Goal: Task Accomplishment & Management: Manage account settings

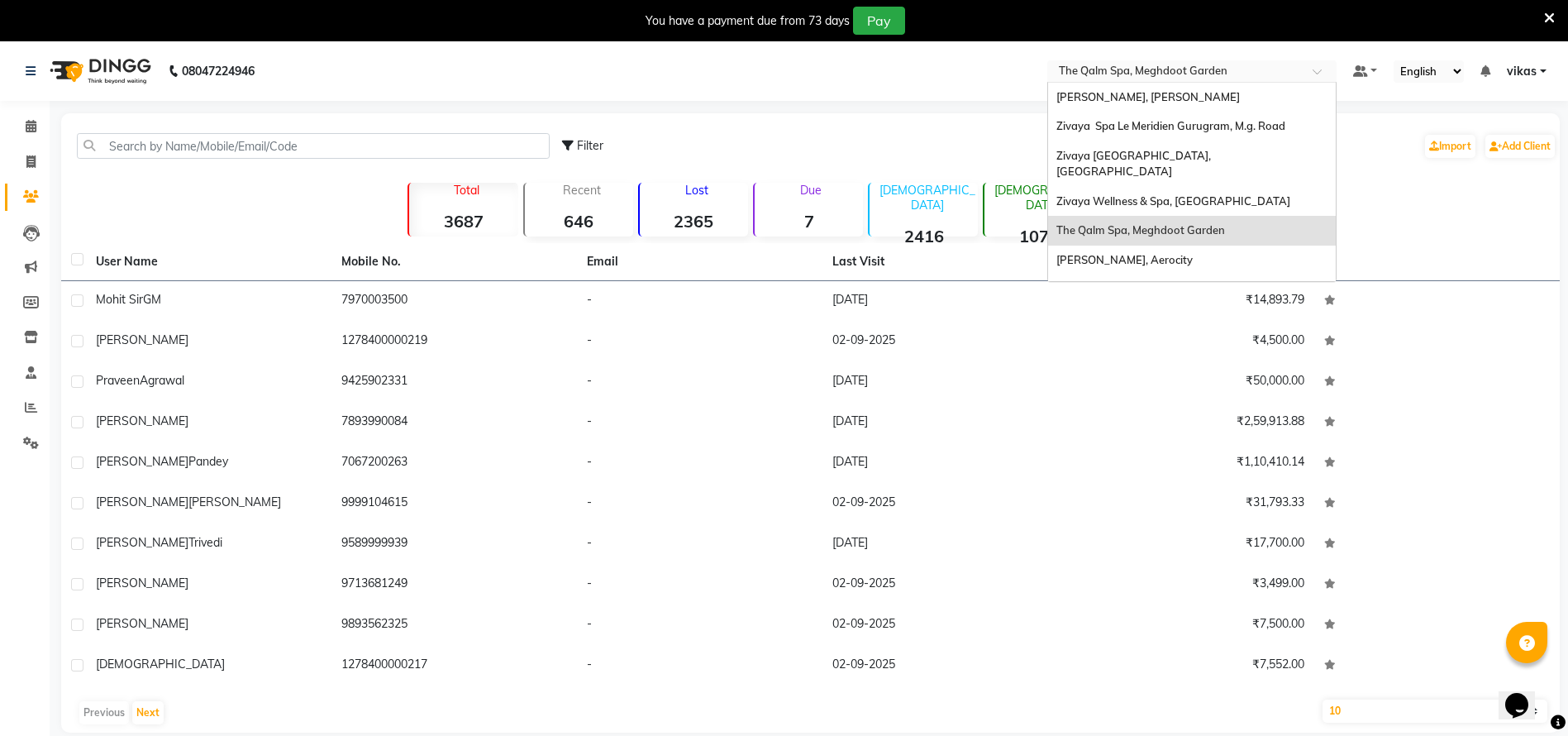
click at [1098, 65] on input "text" at bounding box center [1175, 72] width 240 height 16
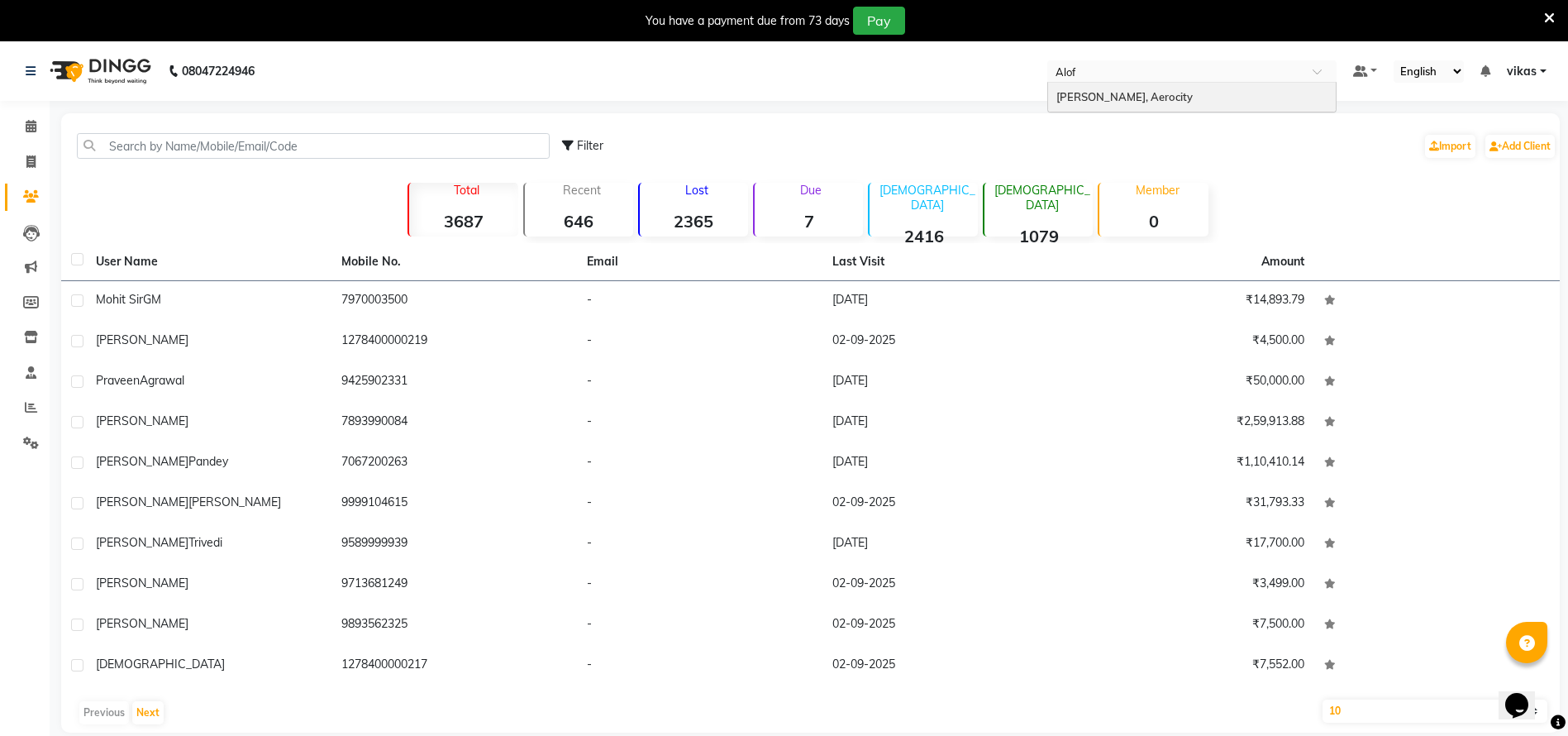
type input "Aloft"
click at [1083, 92] on span "[PERSON_NAME], Aerocity" at bounding box center [1124, 97] width 137 height 14
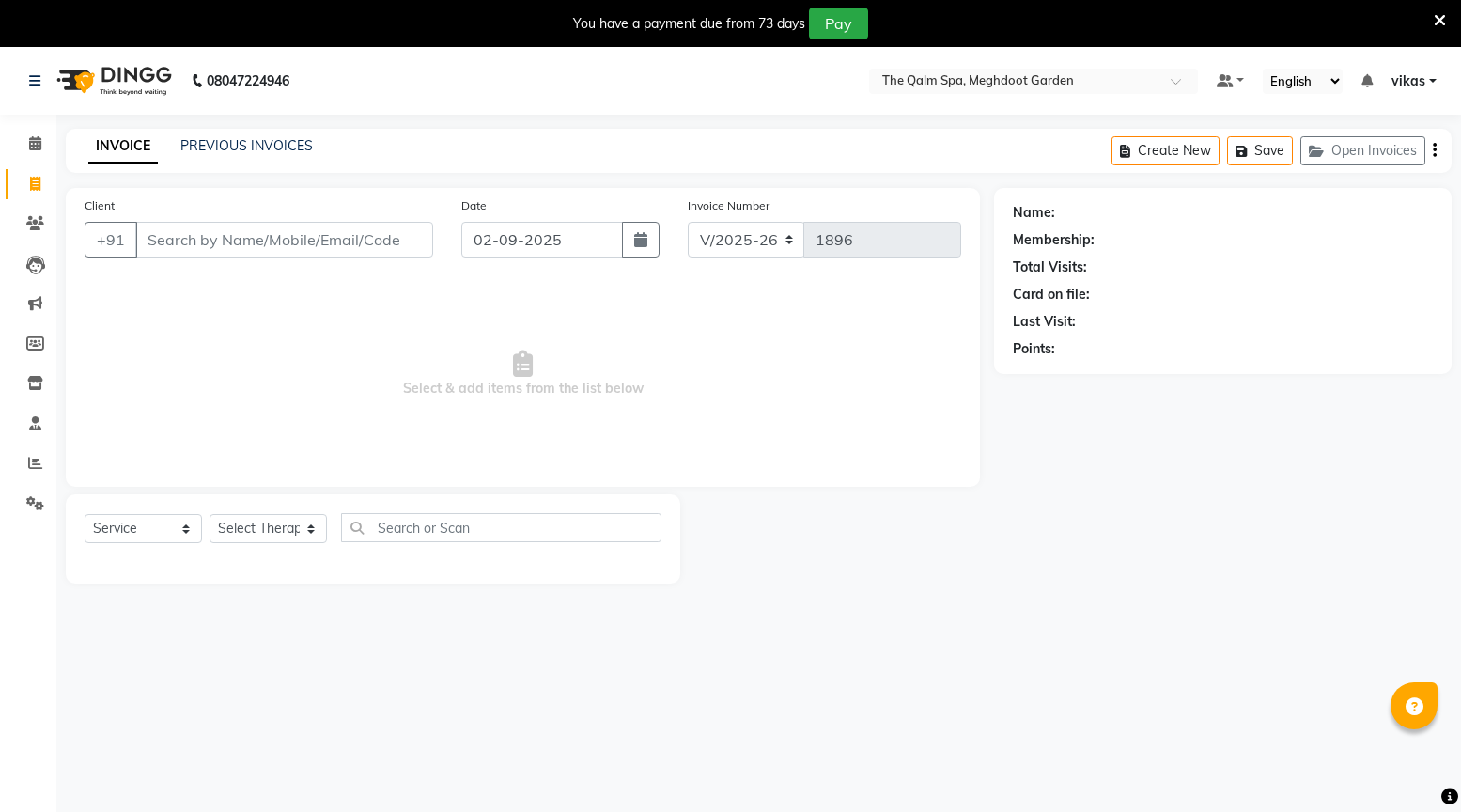
select select "6401"
select select "service"
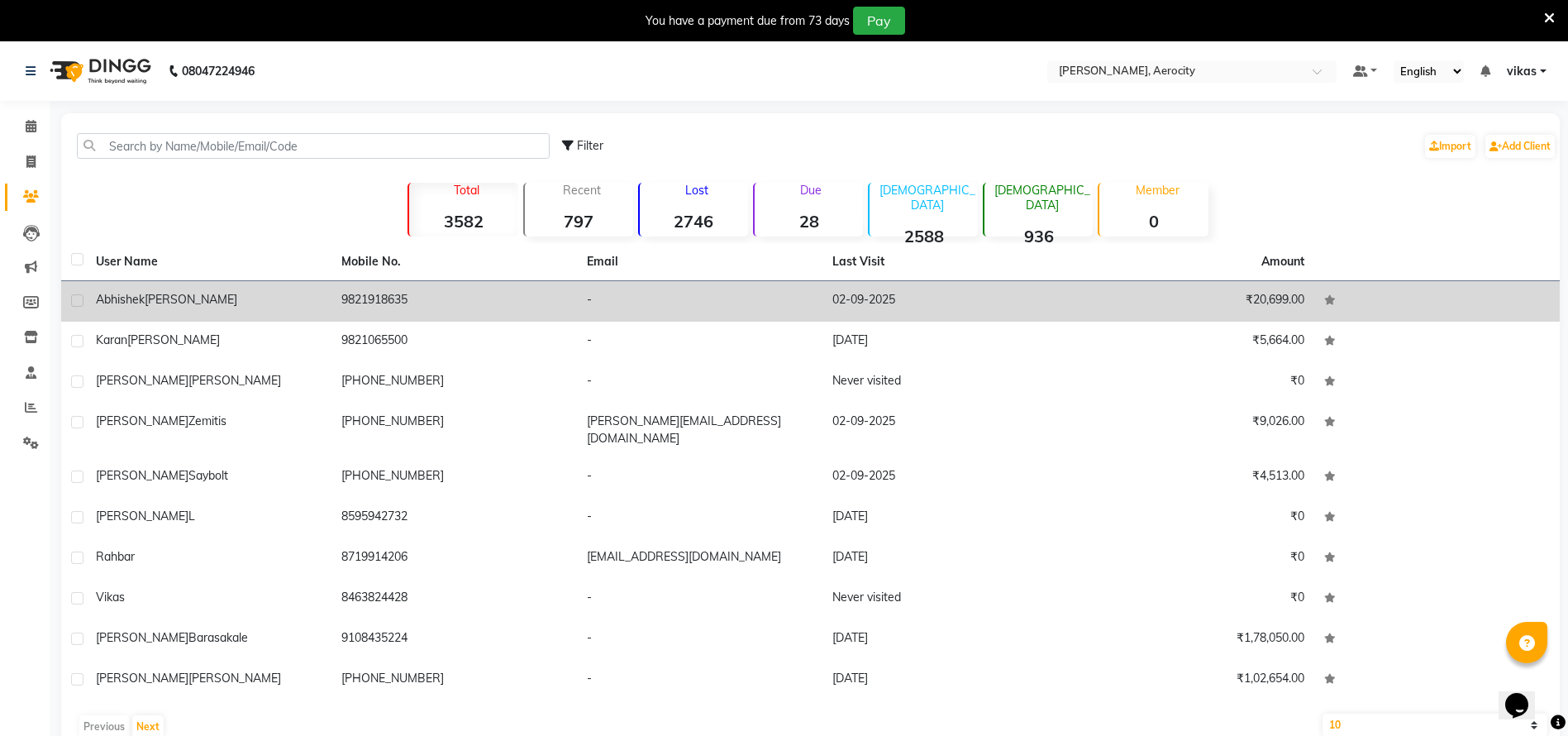
click at [273, 302] on div "Abhishek Kejriwal" at bounding box center [209, 300] width 226 height 17
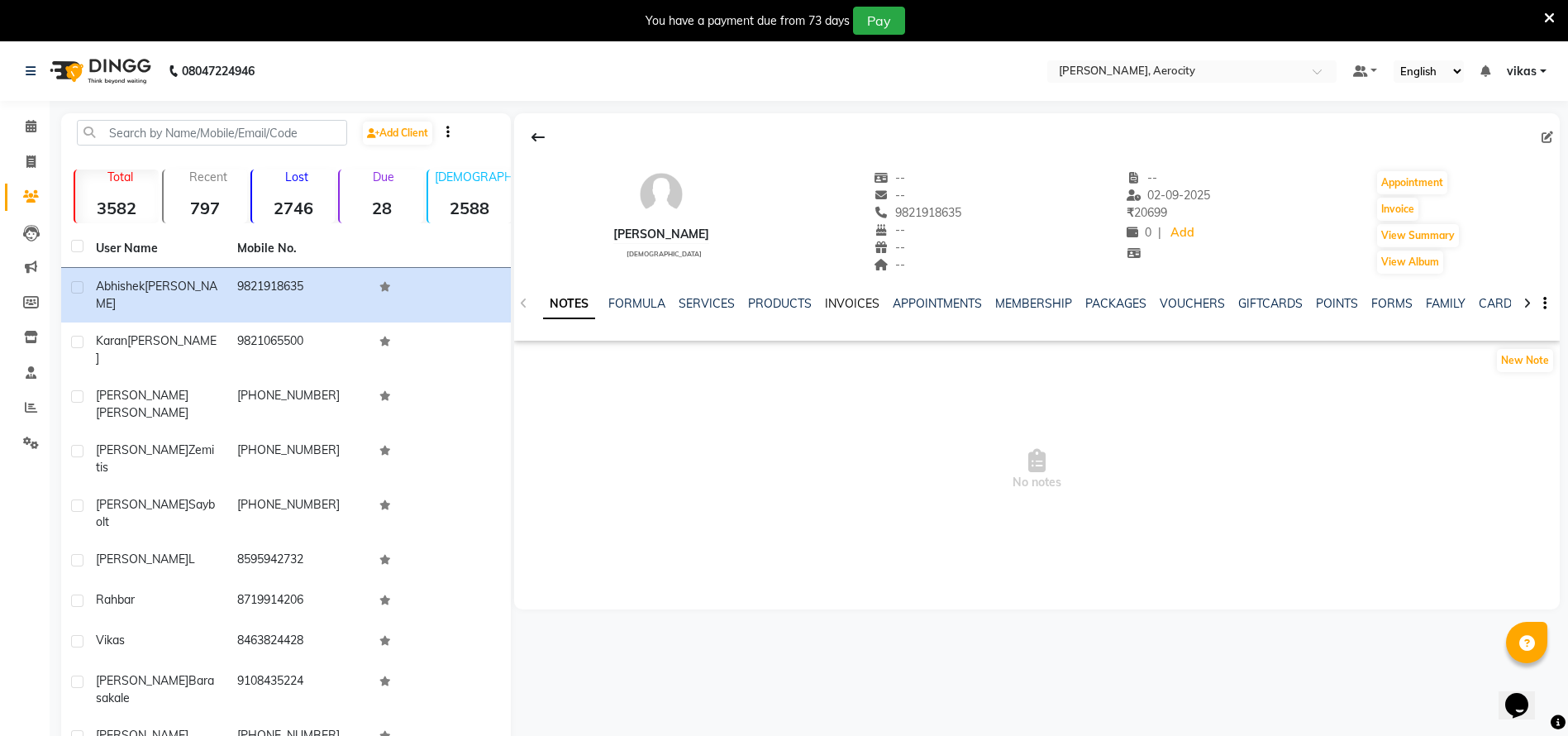
click at [837, 300] on link "INVOICES" at bounding box center [852, 304] width 54 height 15
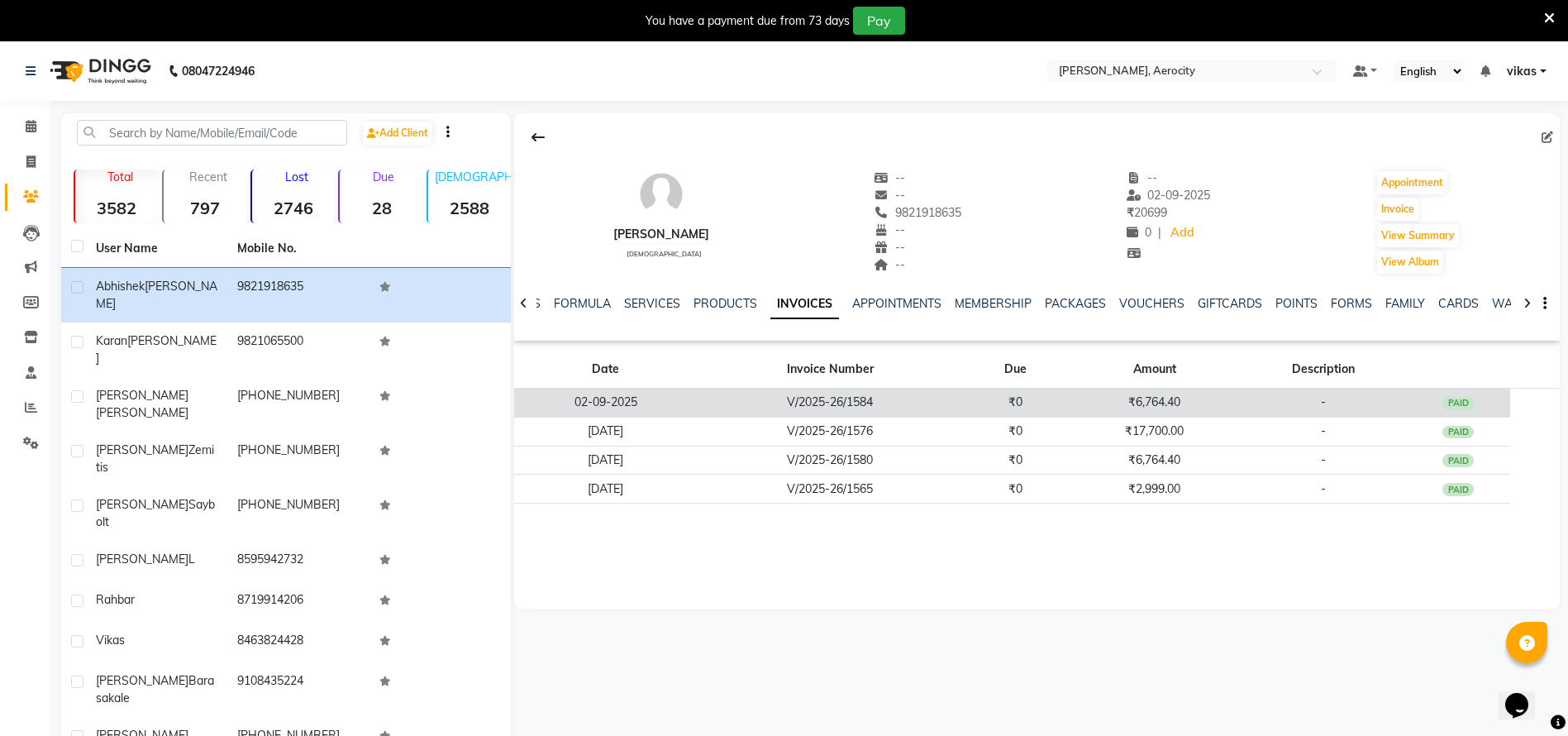
click at [959, 392] on td "V/2025-26/1584" at bounding box center [830, 403] width 266 height 29
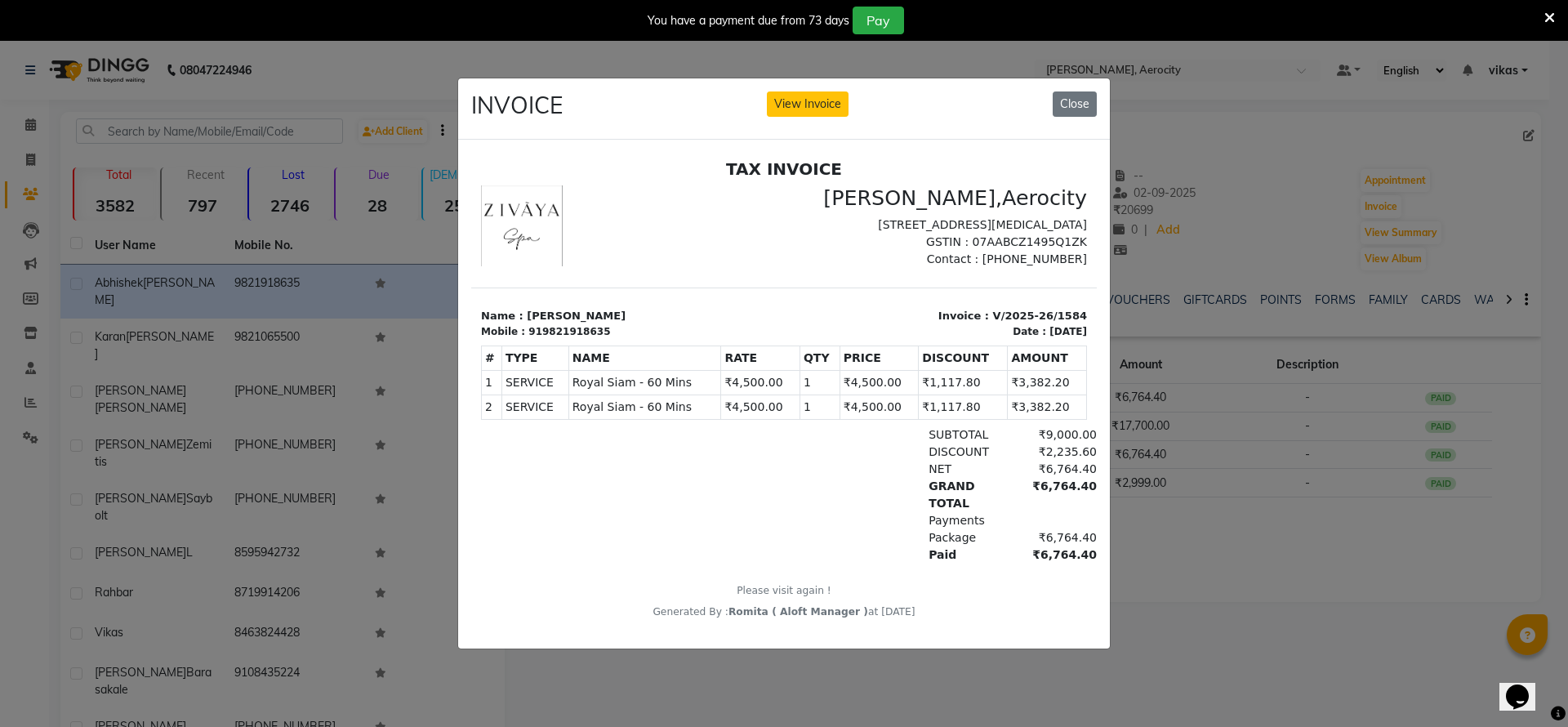
click at [1050, 113] on div "INVOICE View Invoice Close" at bounding box center [784, 109] width 652 height 61
click at [1051, 113] on div "INVOICE View Invoice Close" at bounding box center [784, 109] width 652 height 61
click at [1084, 80] on div "INVOICE View Invoice Close" at bounding box center [784, 109] width 652 height 61
click at [1074, 91] on button "Close" at bounding box center [1074, 104] width 44 height 25
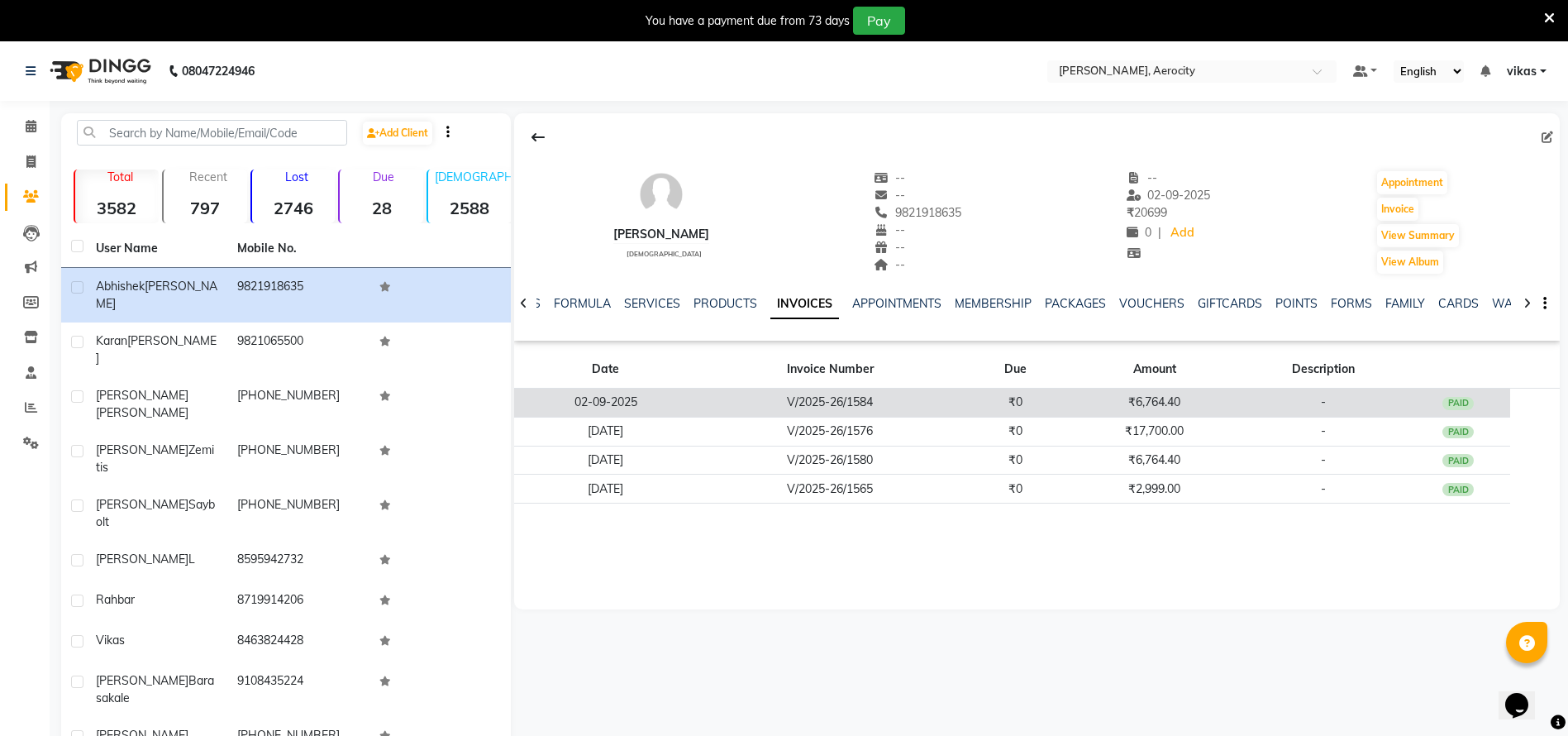
click at [952, 404] on td "V/2025-26/1584" at bounding box center [830, 403] width 266 height 29
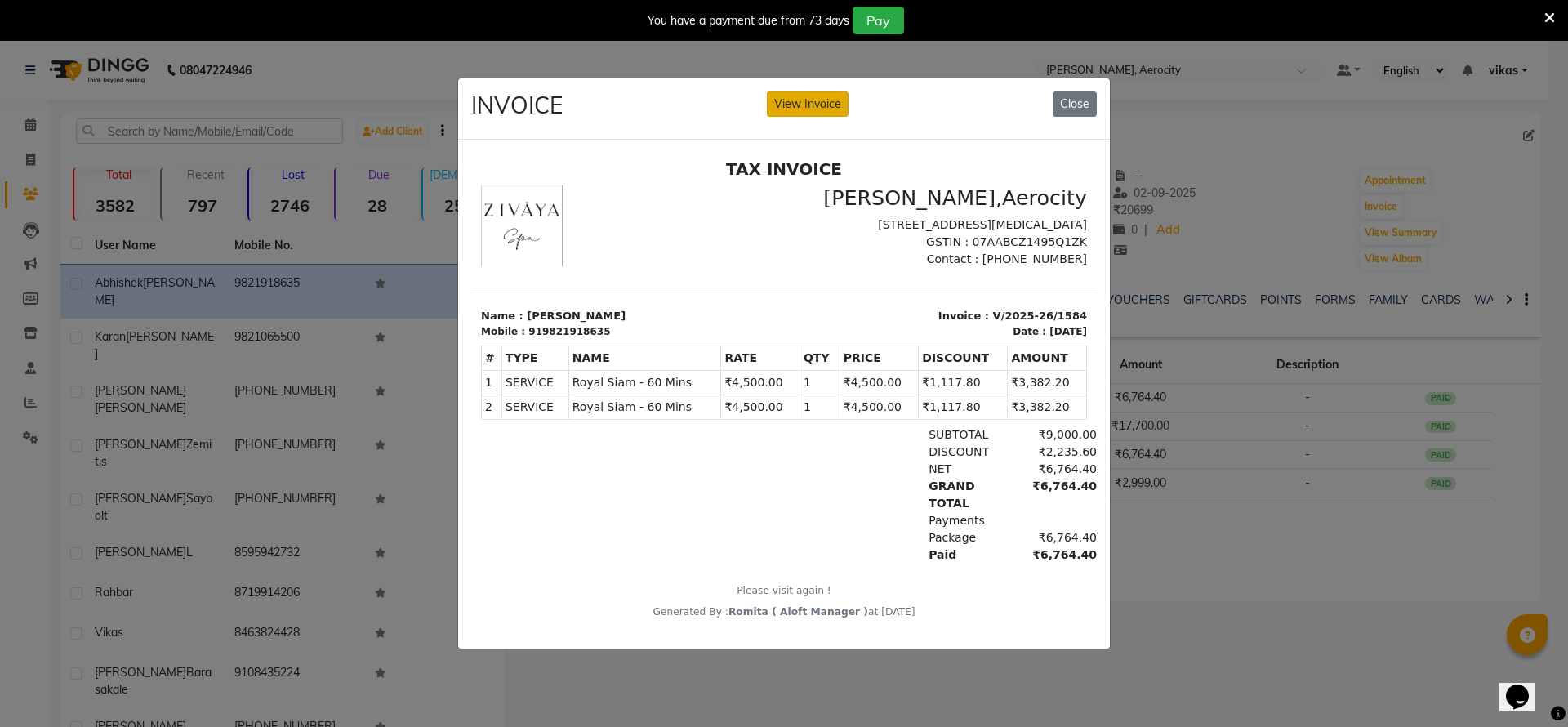
click at [815, 99] on button "View Invoice" at bounding box center [807, 104] width 81 height 25
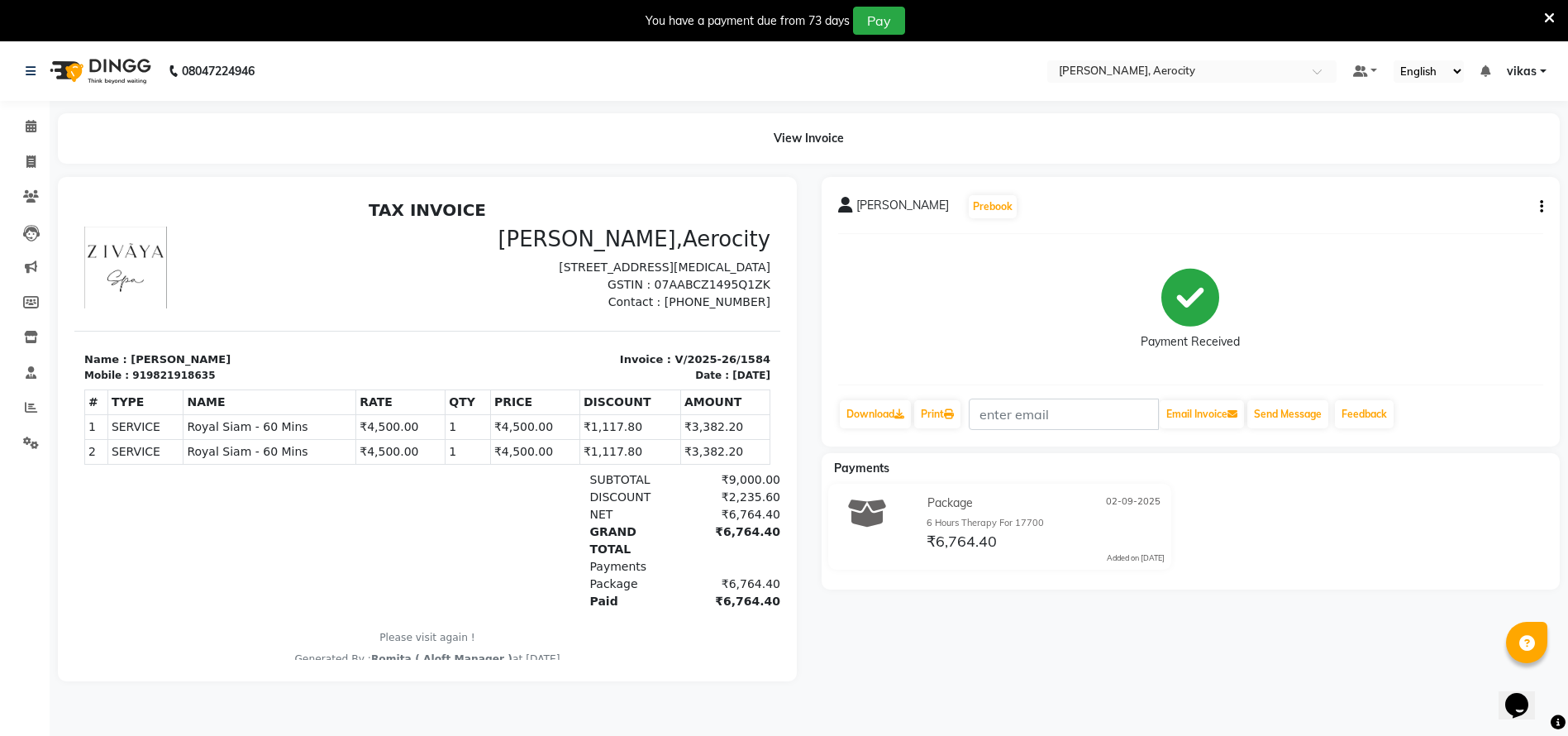
click at [1532, 20] on div "You have a payment due from 73 days Pay" at bounding box center [784, 20] width 1568 height 42
click at [1550, 17] on icon at bounding box center [1549, 19] width 11 height 15
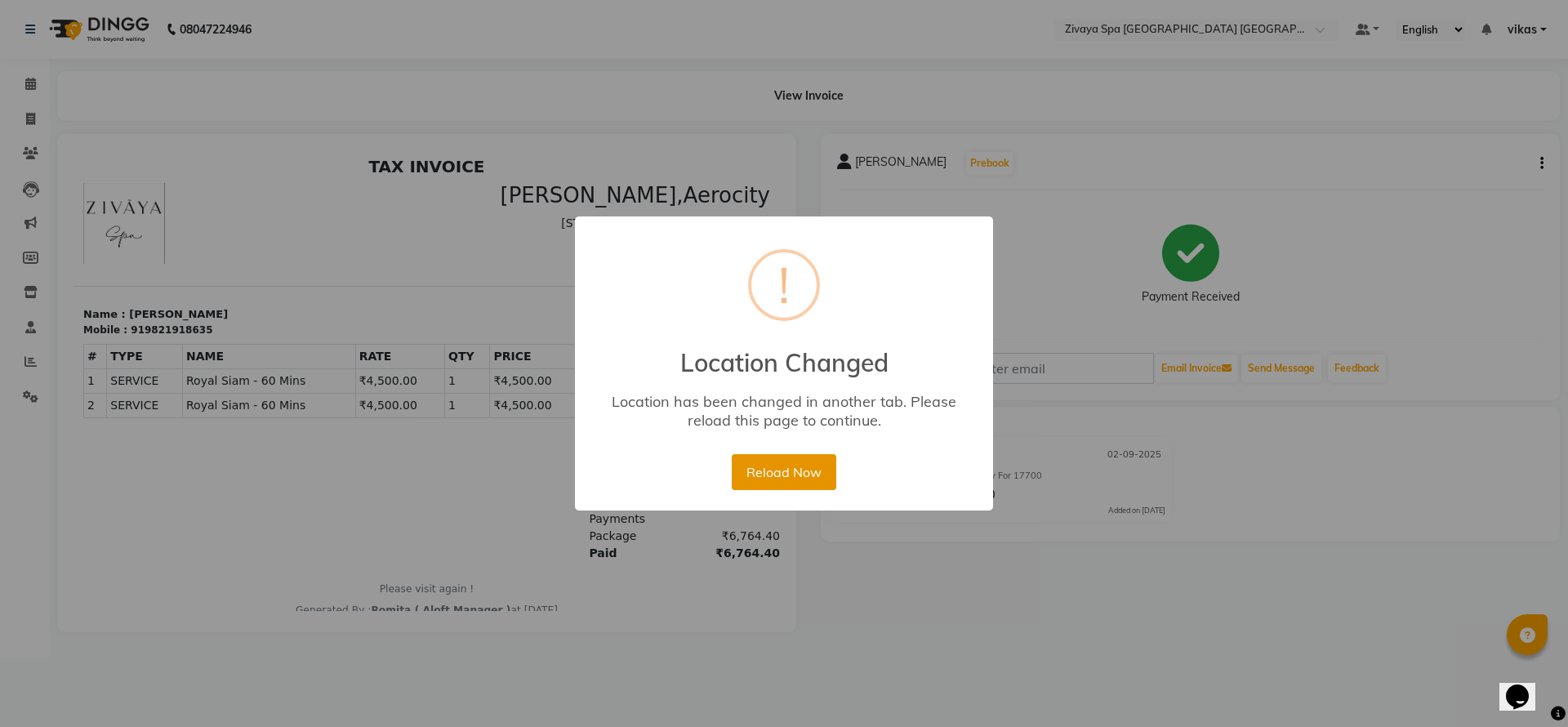
click at [828, 483] on button "Reload Now" at bounding box center [784, 472] width 104 height 36
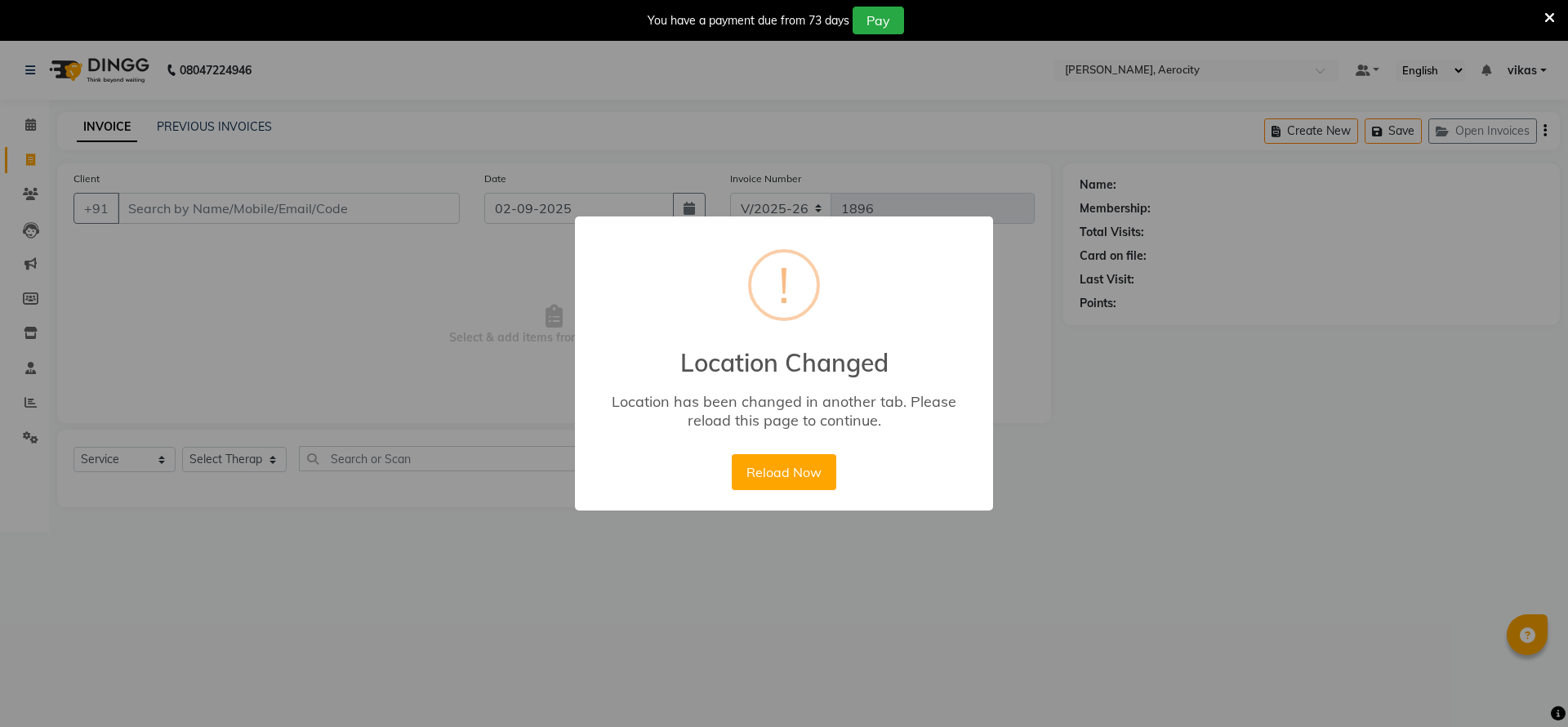
select select "6401"
select select "service"
click at [780, 481] on button "Reload Now" at bounding box center [784, 472] width 104 height 36
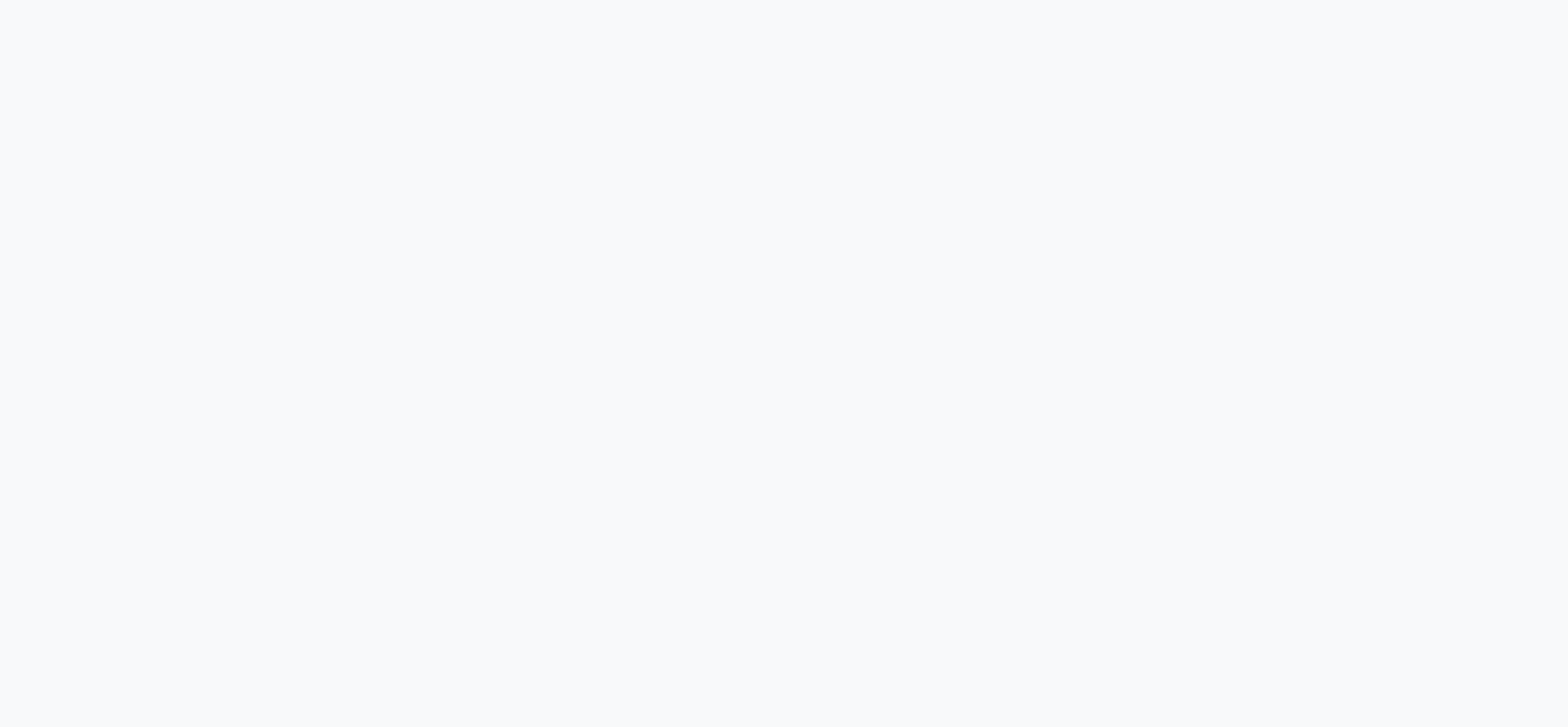
select select "service"
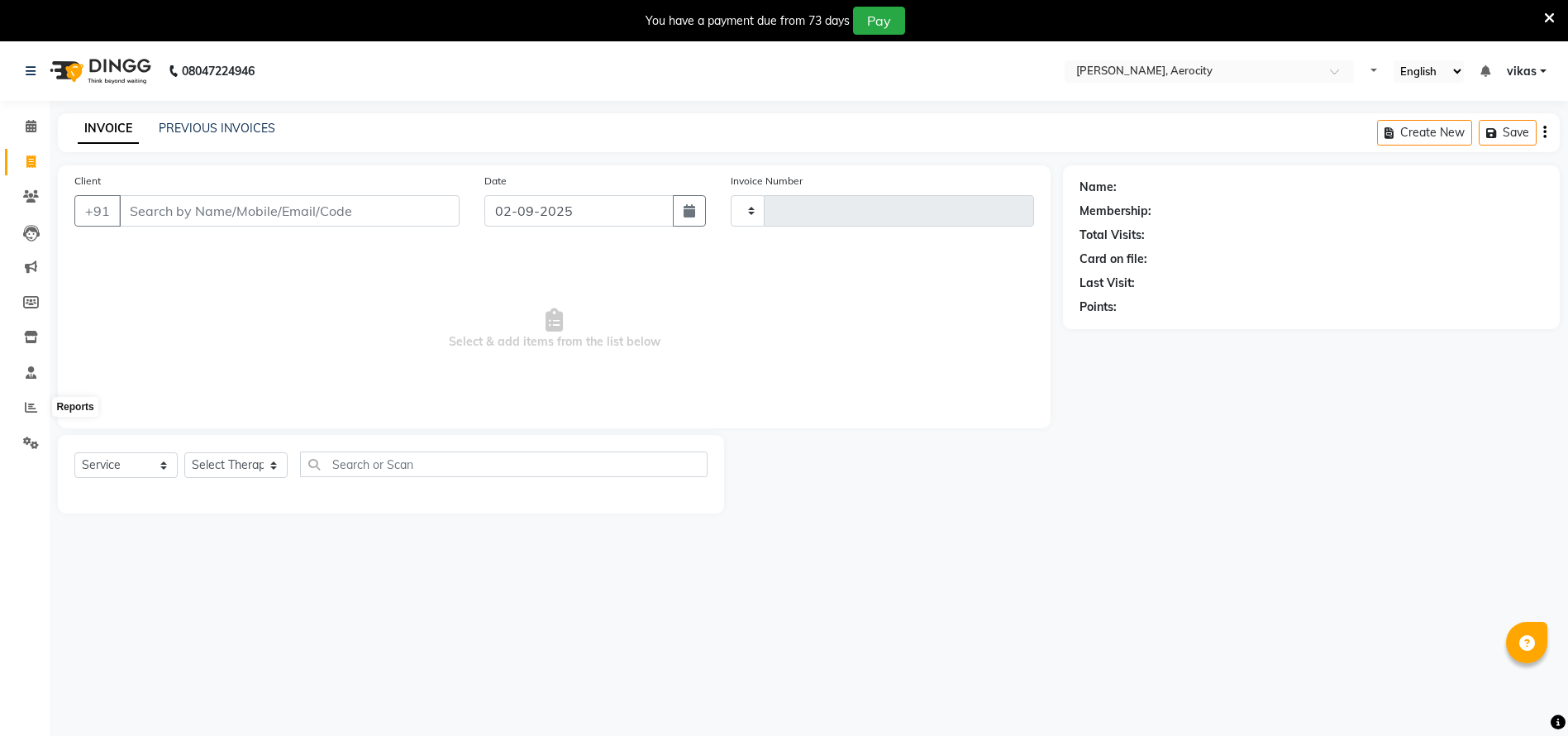
type input "1585"
select select "6403"
click at [27, 415] on span at bounding box center [31, 408] width 29 height 19
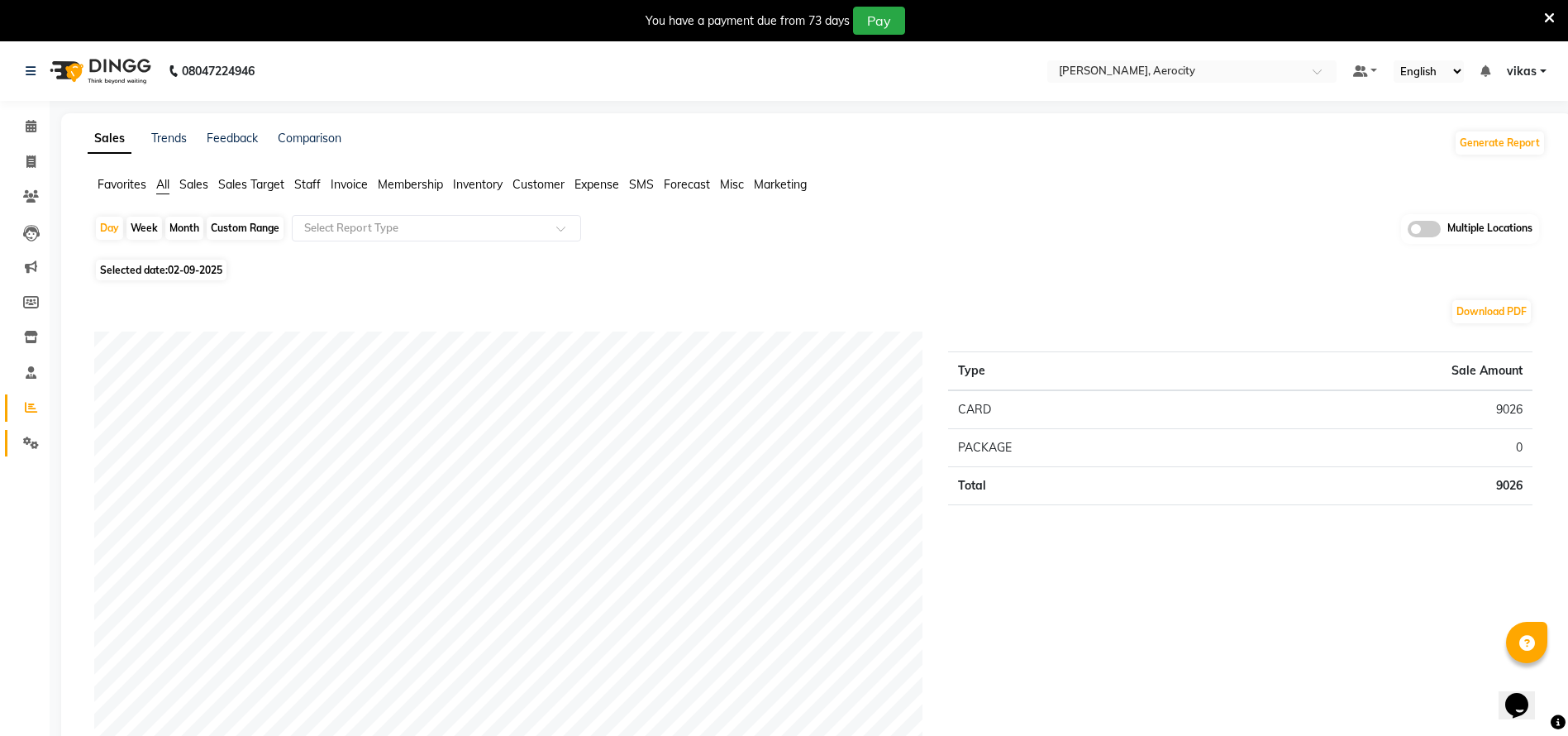
click at [24, 432] on link "Settings" at bounding box center [25, 444] width 40 height 27
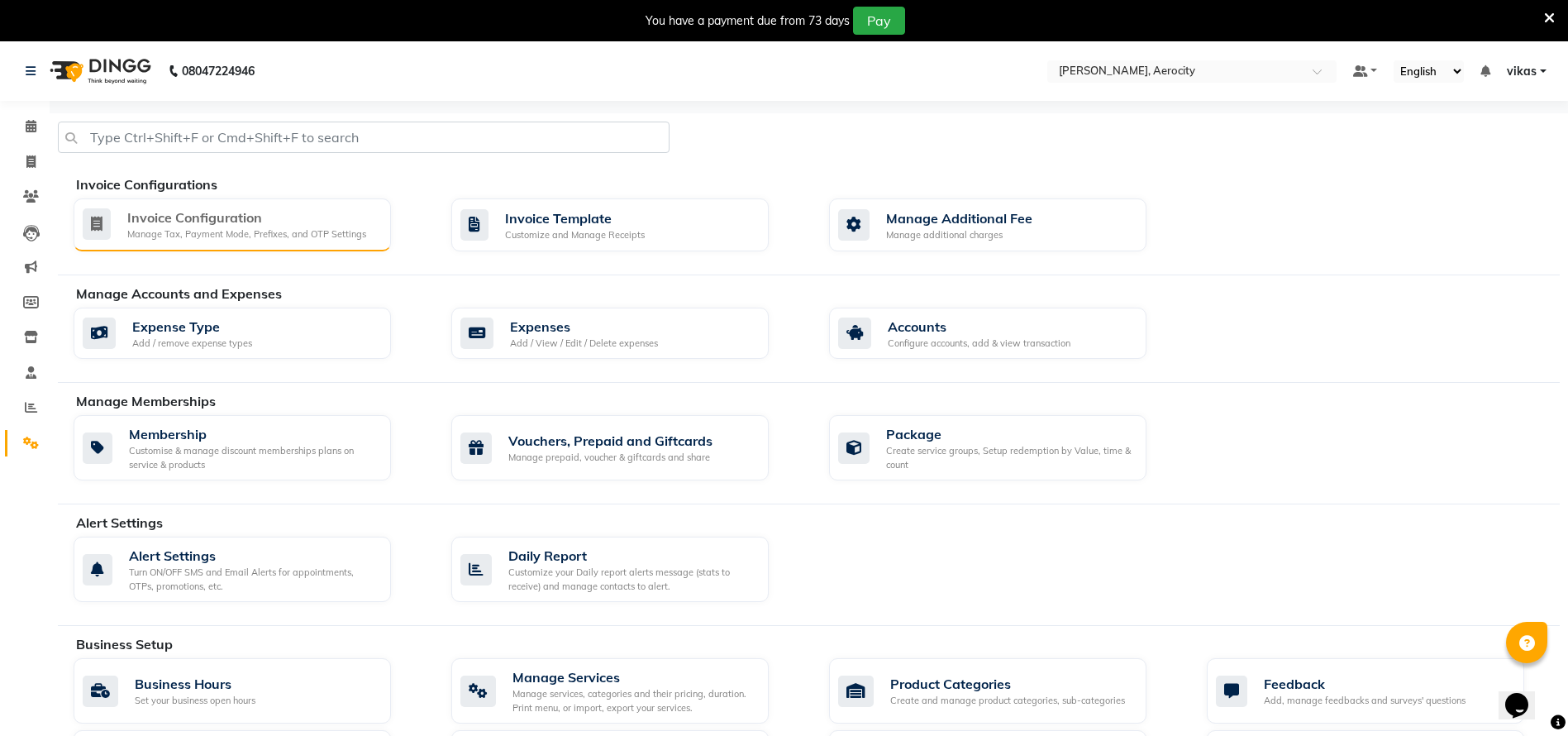
click at [227, 208] on div "Invoice Configuration" at bounding box center [247, 217] width 239 height 20
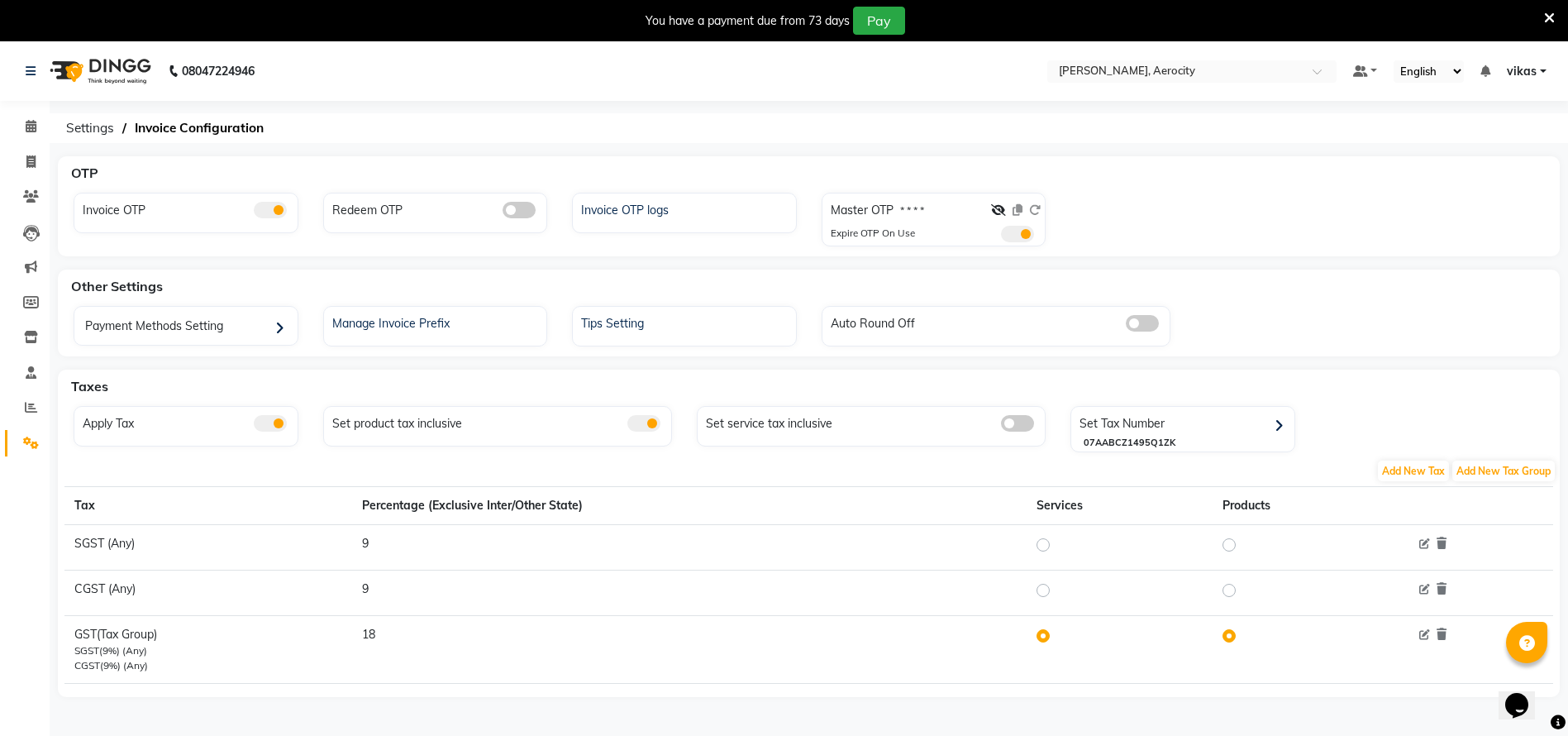
click at [1002, 202] on div at bounding box center [1016, 214] width 49 height 24
click at [999, 211] on icon at bounding box center [999, 211] width 15 height 12
click at [1014, 213] on icon at bounding box center [1018, 211] width 10 height 12
click at [1009, 236] on span at bounding box center [1017, 233] width 33 height 16
click at [1001, 237] on input "checkbox" at bounding box center [1001, 237] width 0 height 0
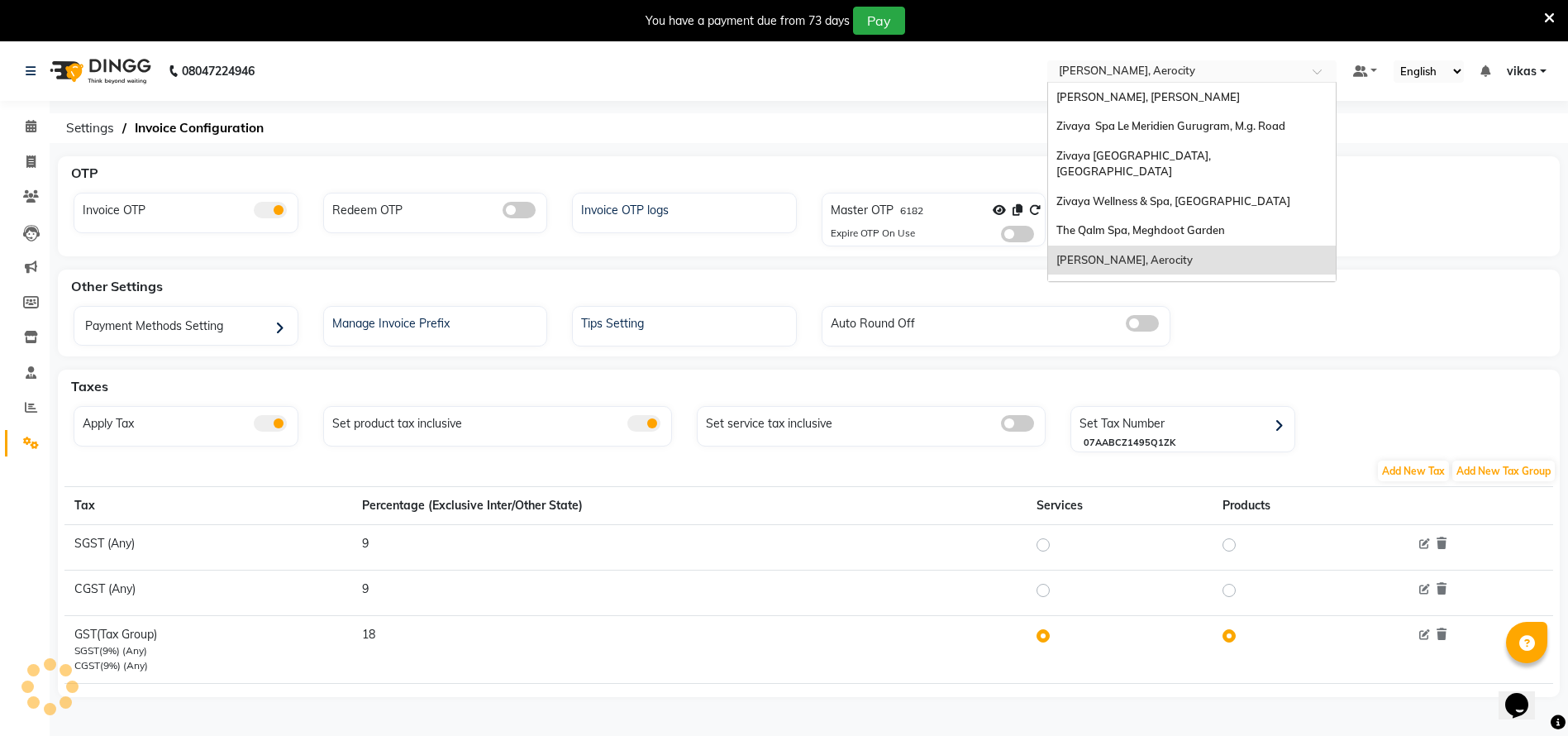
click at [1104, 69] on input "text" at bounding box center [1175, 72] width 240 height 16
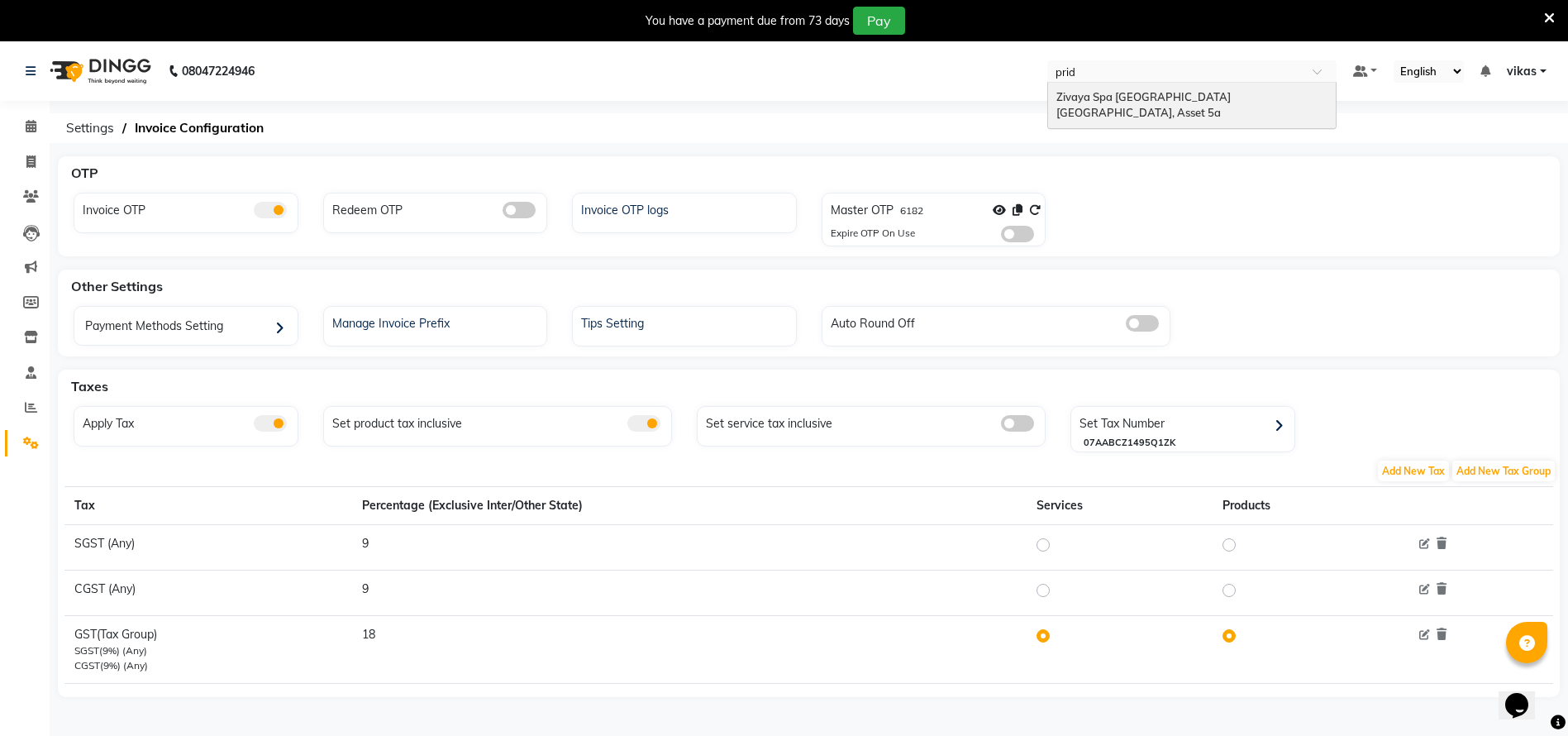
type input "pride"
click at [1094, 86] on div "Zivaya Spa Pride Plaza New Delhi, Asset 5a" at bounding box center [1191, 105] width 288 height 46
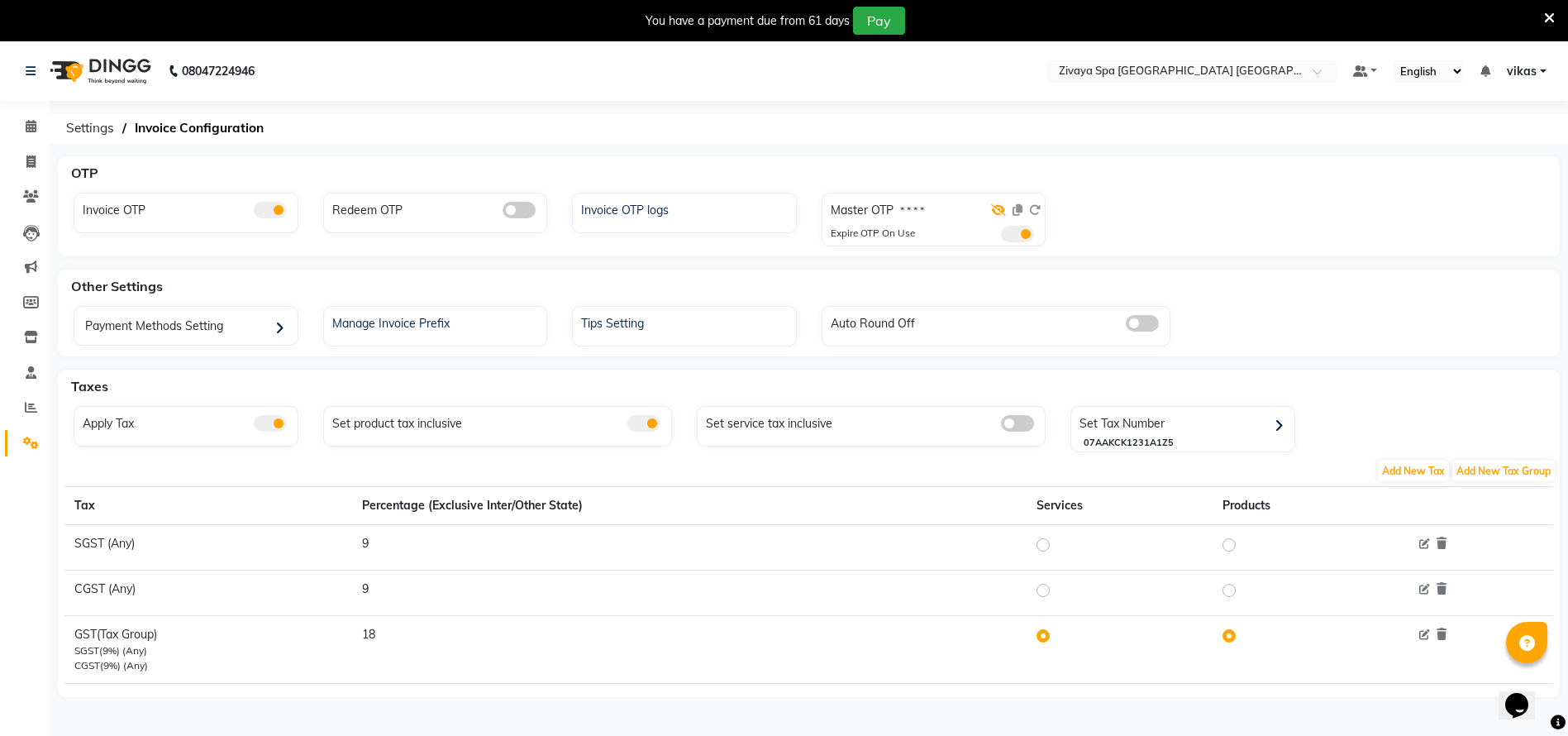
click at [997, 211] on icon at bounding box center [999, 211] width 15 height 12
click at [1005, 226] on span at bounding box center [1017, 233] width 33 height 16
click at [1001, 237] on input "checkbox" at bounding box center [1001, 237] width 0 height 0
click at [1016, 228] on span at bounding box center [1017, 233] width 33 height 16
click at [1001, 237] on input "checkbox" at bounding box center [1001, 237] width 0 height 0
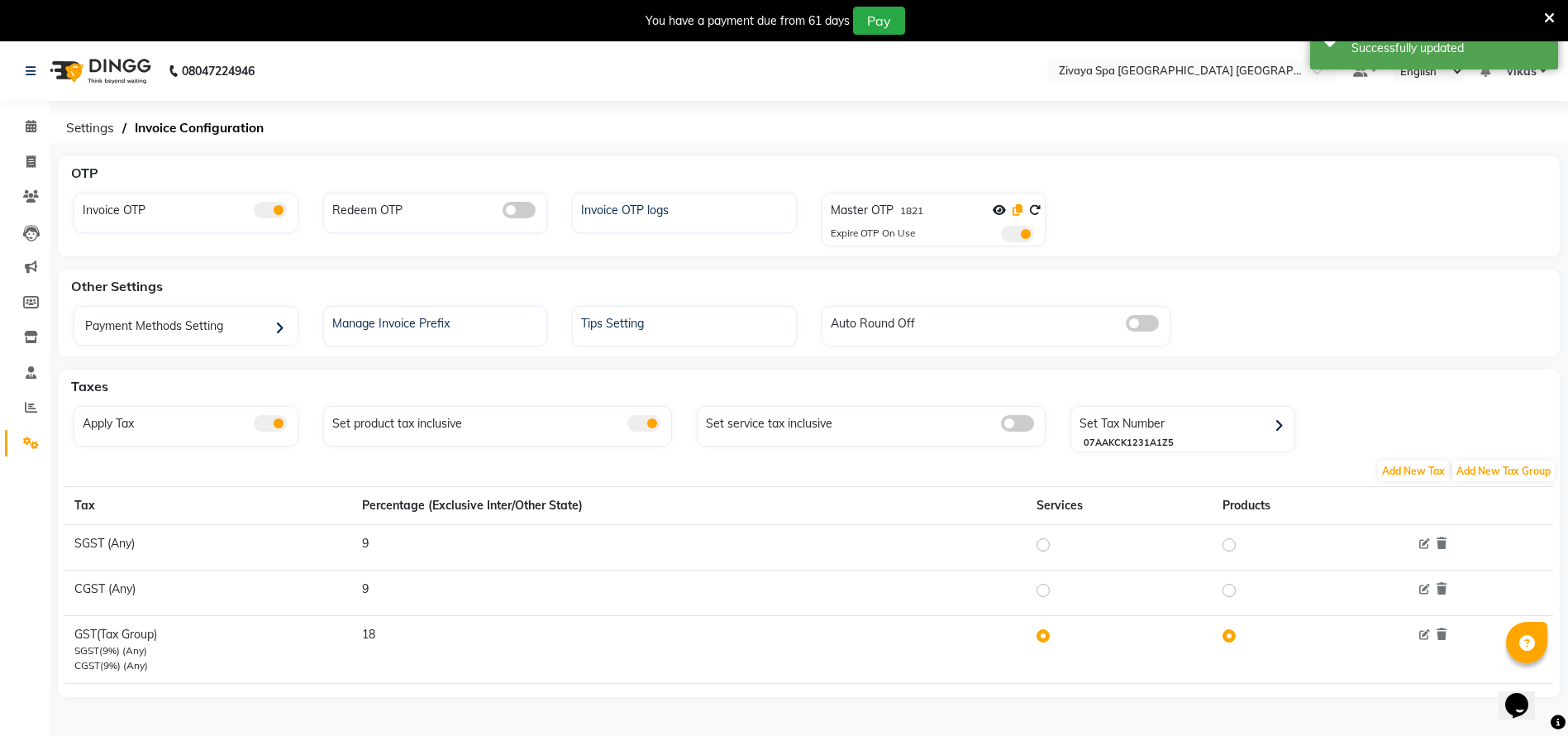
click at [1016, 210] on icon at bounding box center [1018, 211] width 10 height 12
click at [28, 190] on icon at bounding box center [31, 196] width 16 height 13
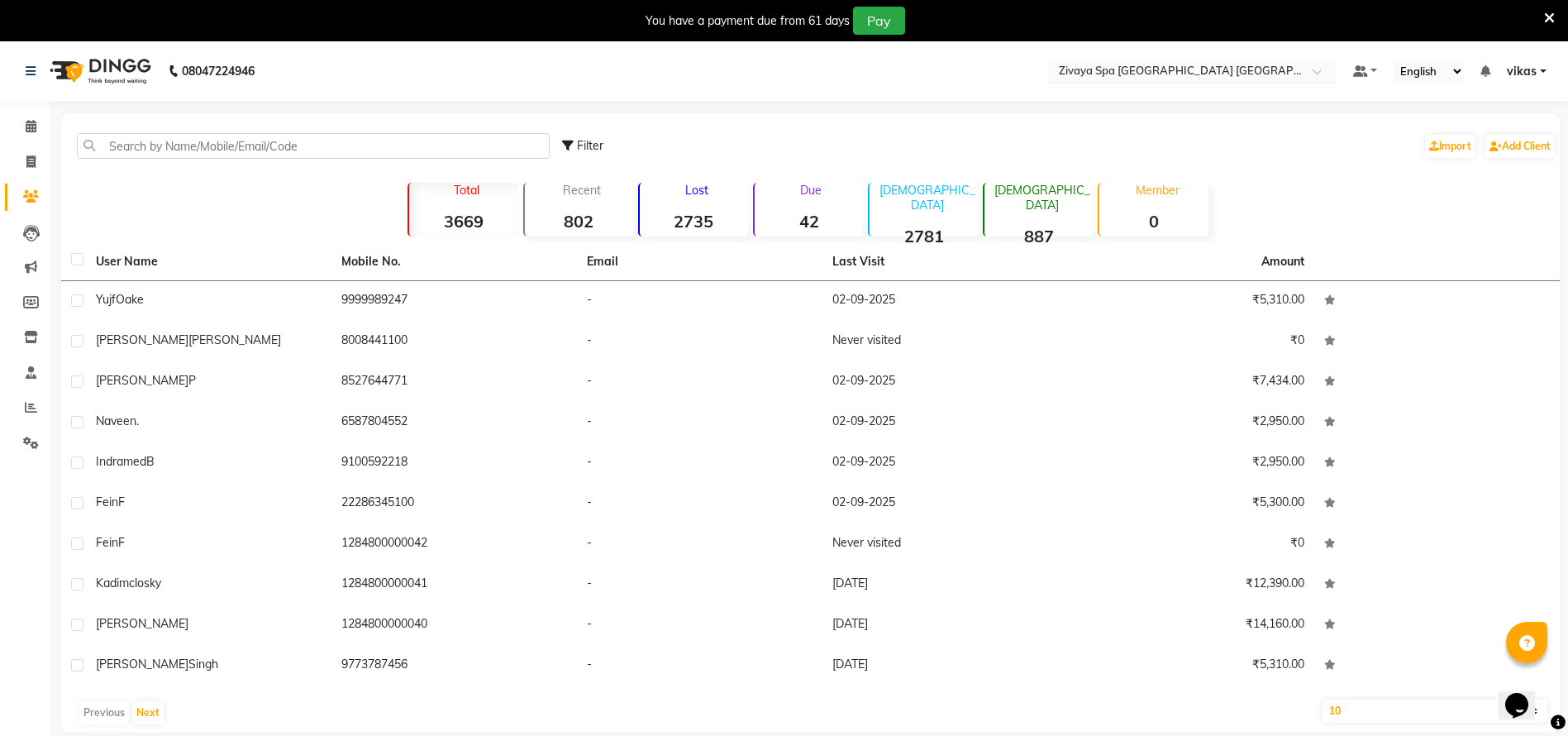
click at [1067, 65] on input "text" at bounding box center [1175, 72] width 240 height 16
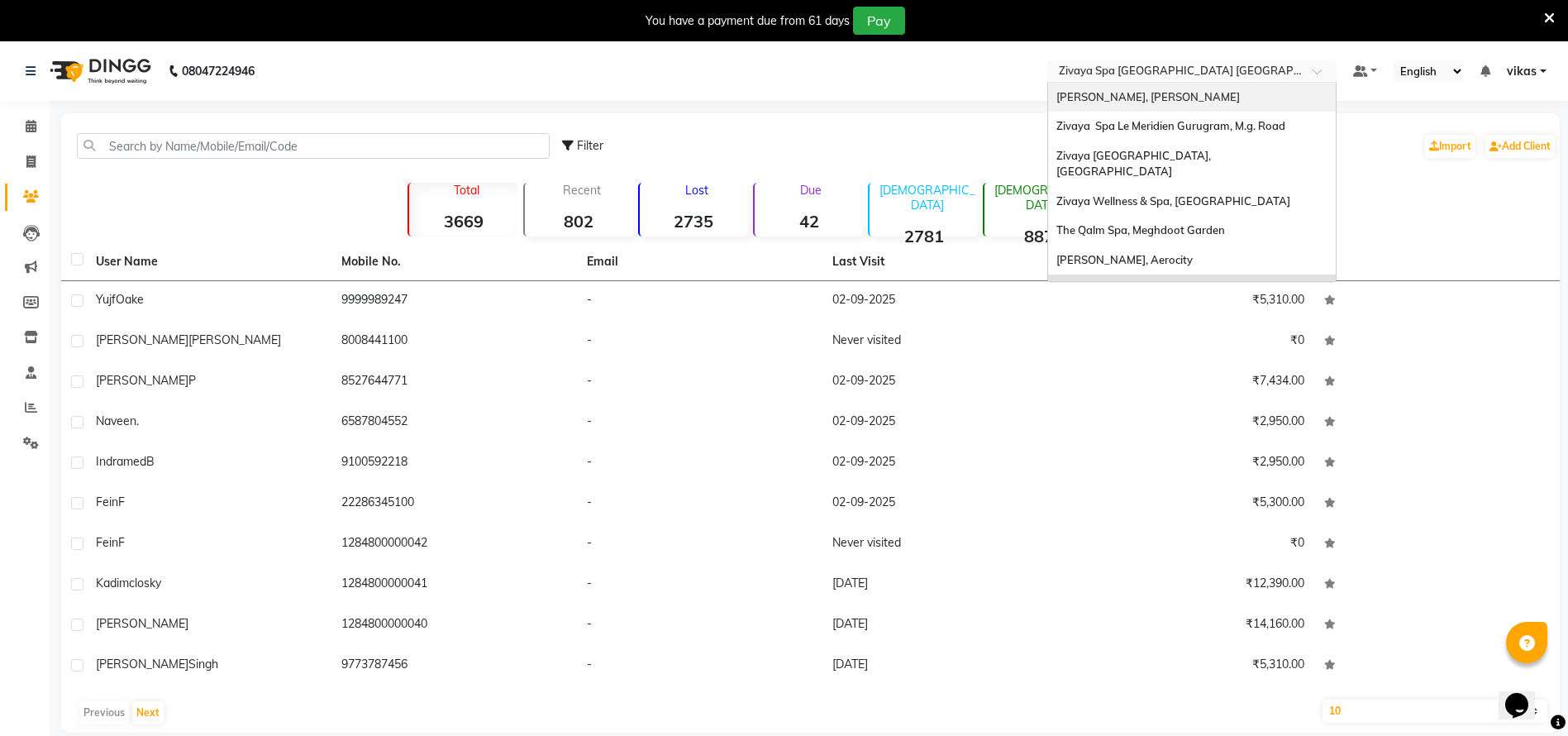
click at [1096, 103] on span "[PERSON_NAME], [PERSON_NAME]" at bounding box center [1148, 97] width 183 height 14
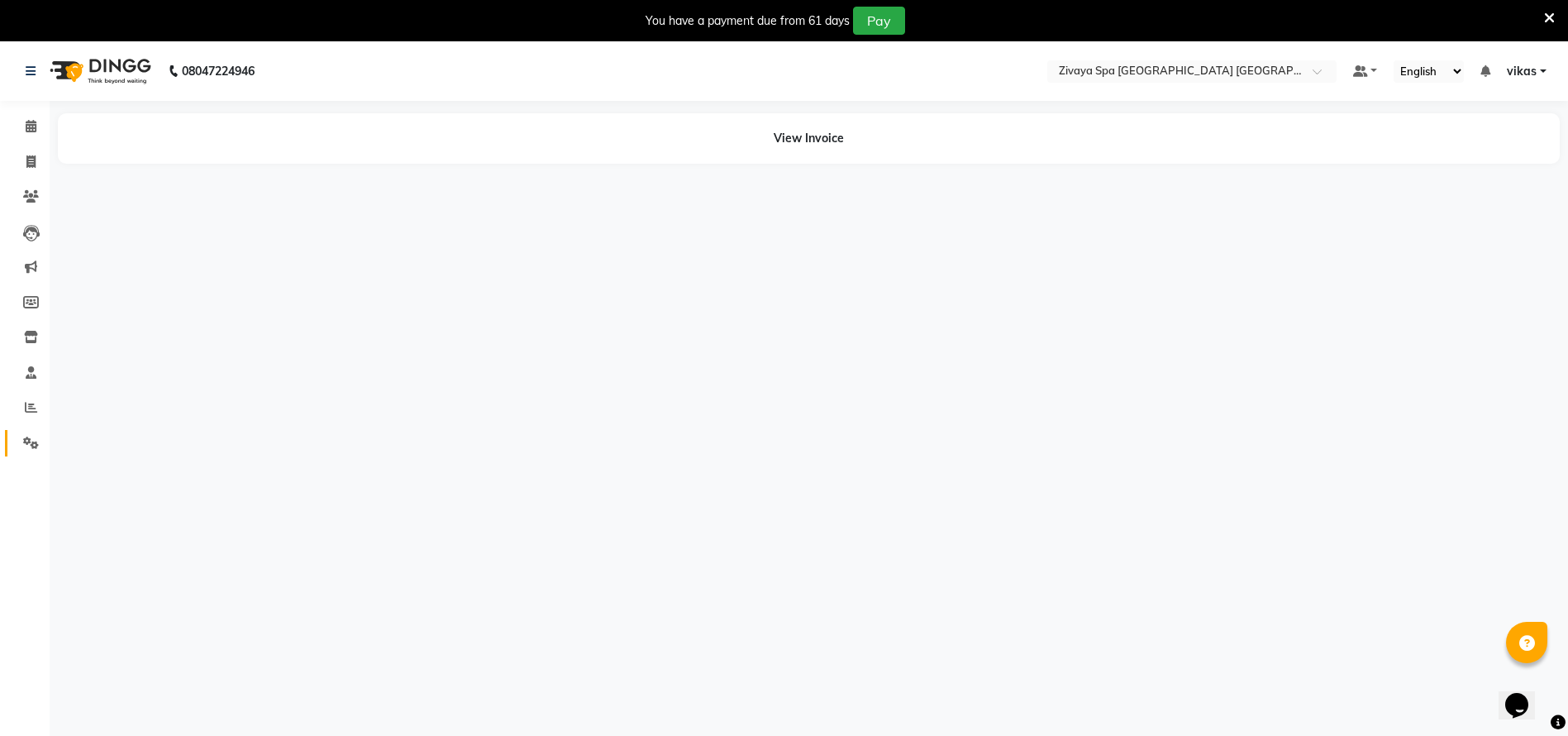
click at [29, 435] on span at bounding box center [31, 444] width 29 height 19
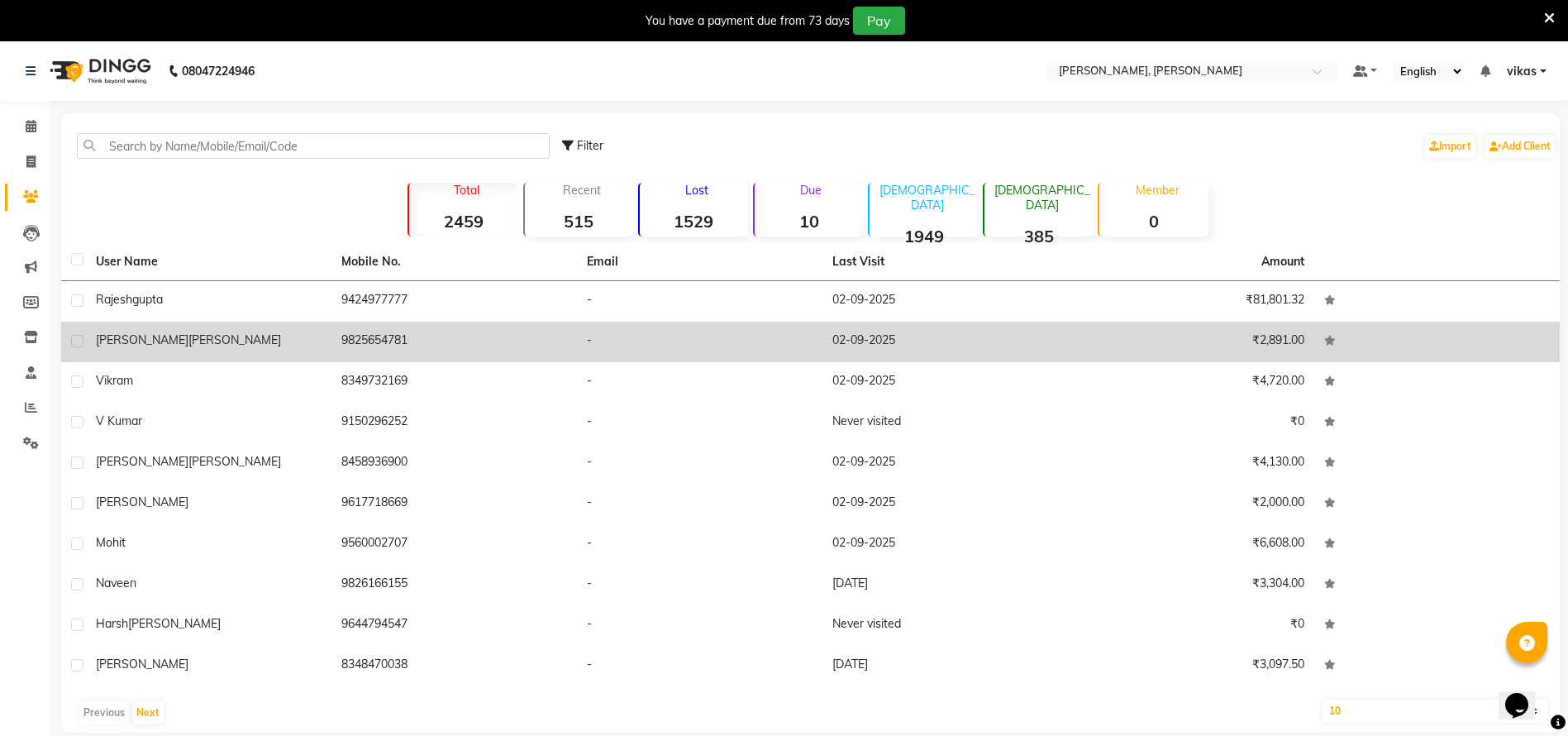
click at [125, 346] on span "[PERSON_NAME]" at bounding box center [142, 340] width 92 height 15
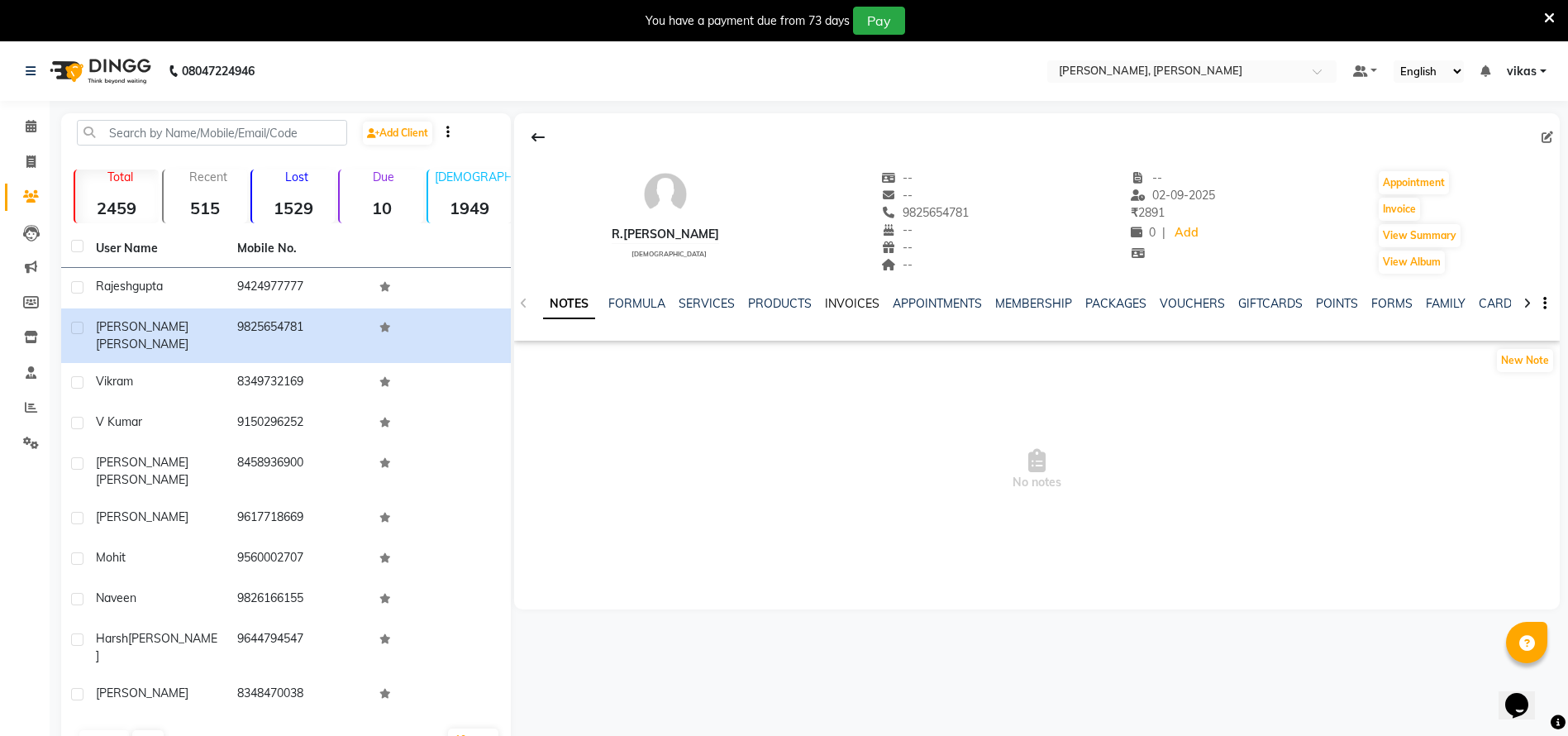
click at [851, 306] on link "INVOICES" at bounding box center [852, 304] width 54 height 15
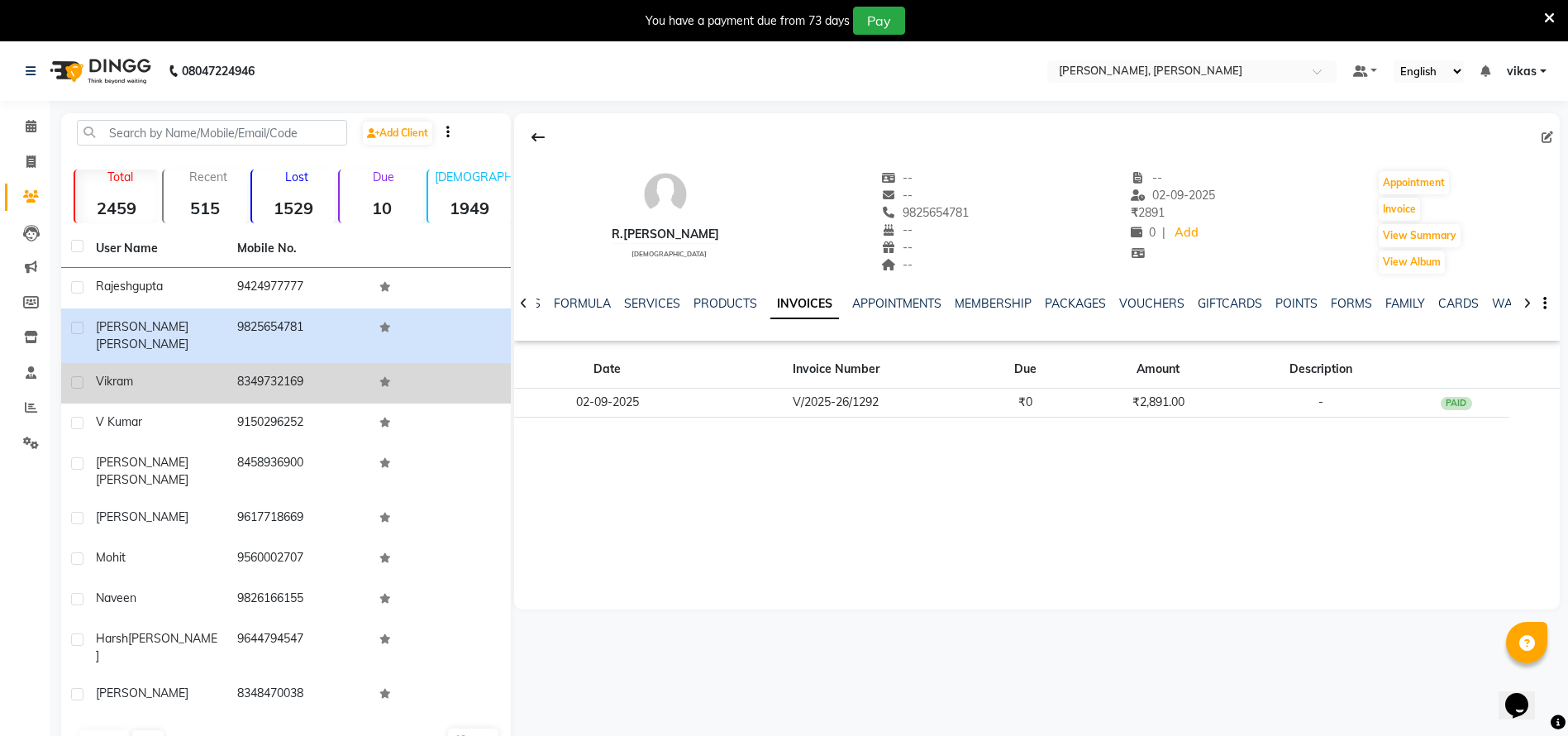
drag, startPoint x: 277, startPoint y: 379, endPoint x: 287, endPoint y: 377, distance: 10.2
click at [277, 377] on td "8349732169" at bounding box center [298, 384] width 142 height 41
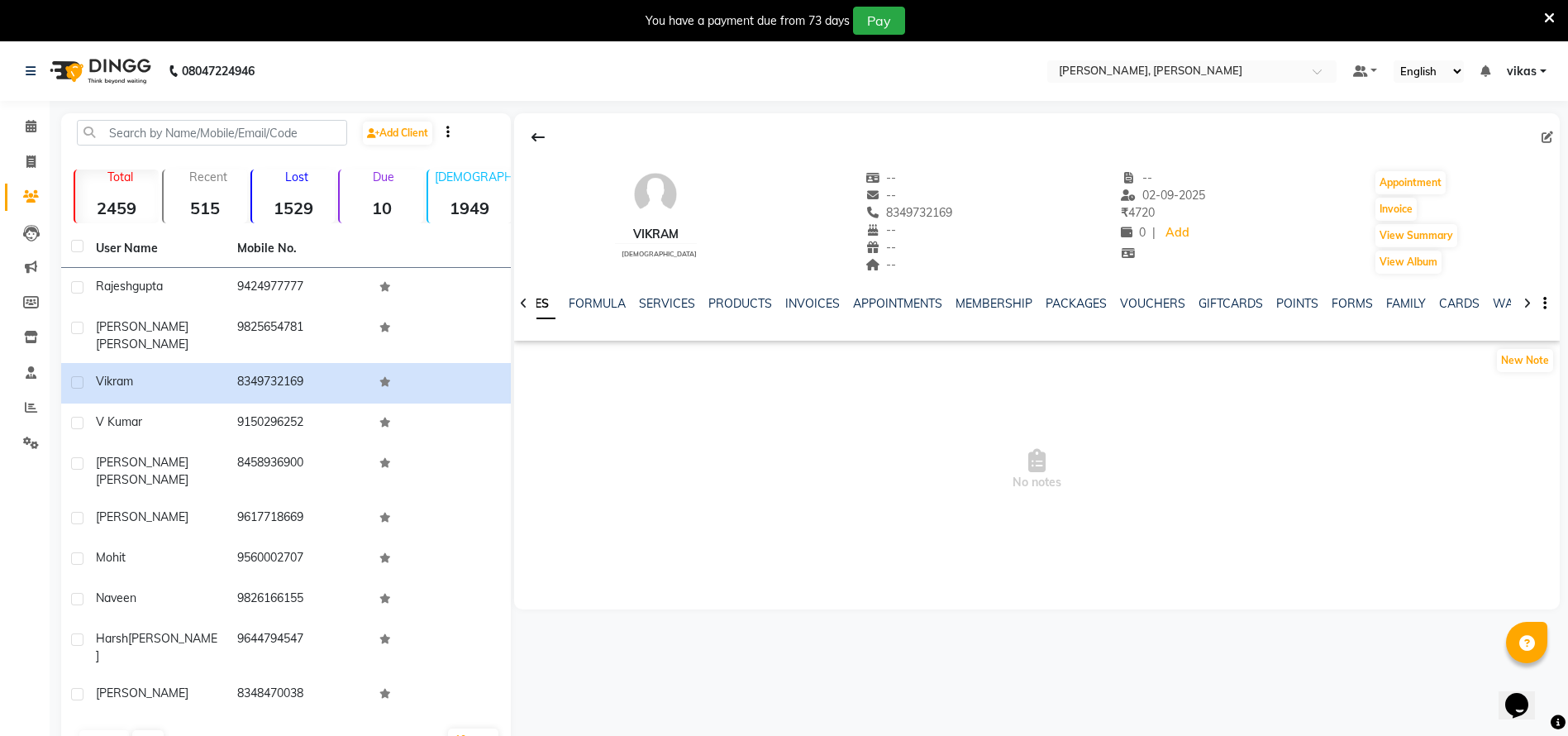
click at [799, 315] on div "NOTES FORMULA SERVICES PRODUCTS INVOICES APPOINTMENTS MEMBERSHIP PACKAGES VOUCH…" at bounding box center [1017, 311] width 949 height 31
click at [803, 308] on link "INVOICES" at bounding box center [813, 304] width 54 height 15
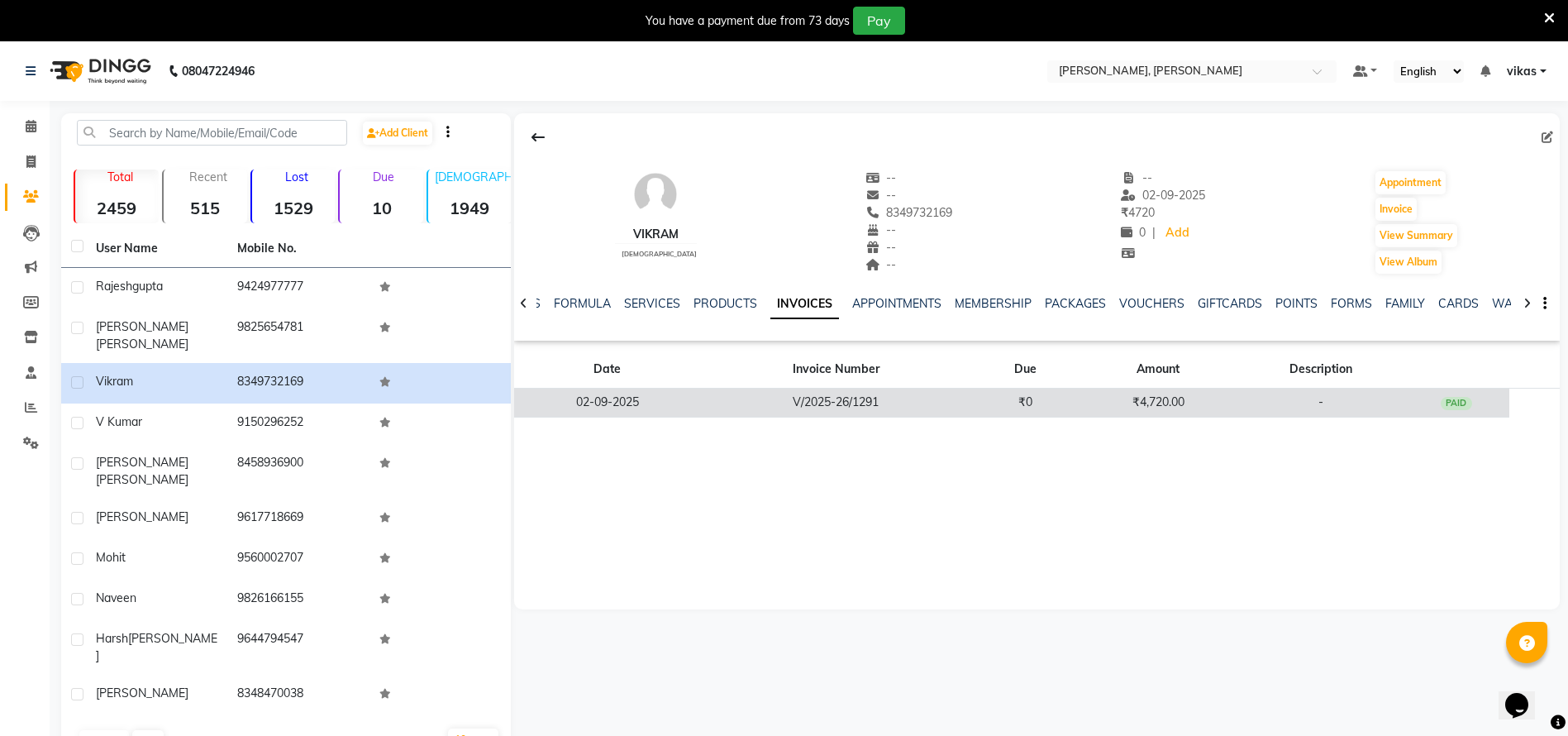
click at [857, 402] on td "V/2025-26/1291" at bounding box center [836, 403] width 272 height 29
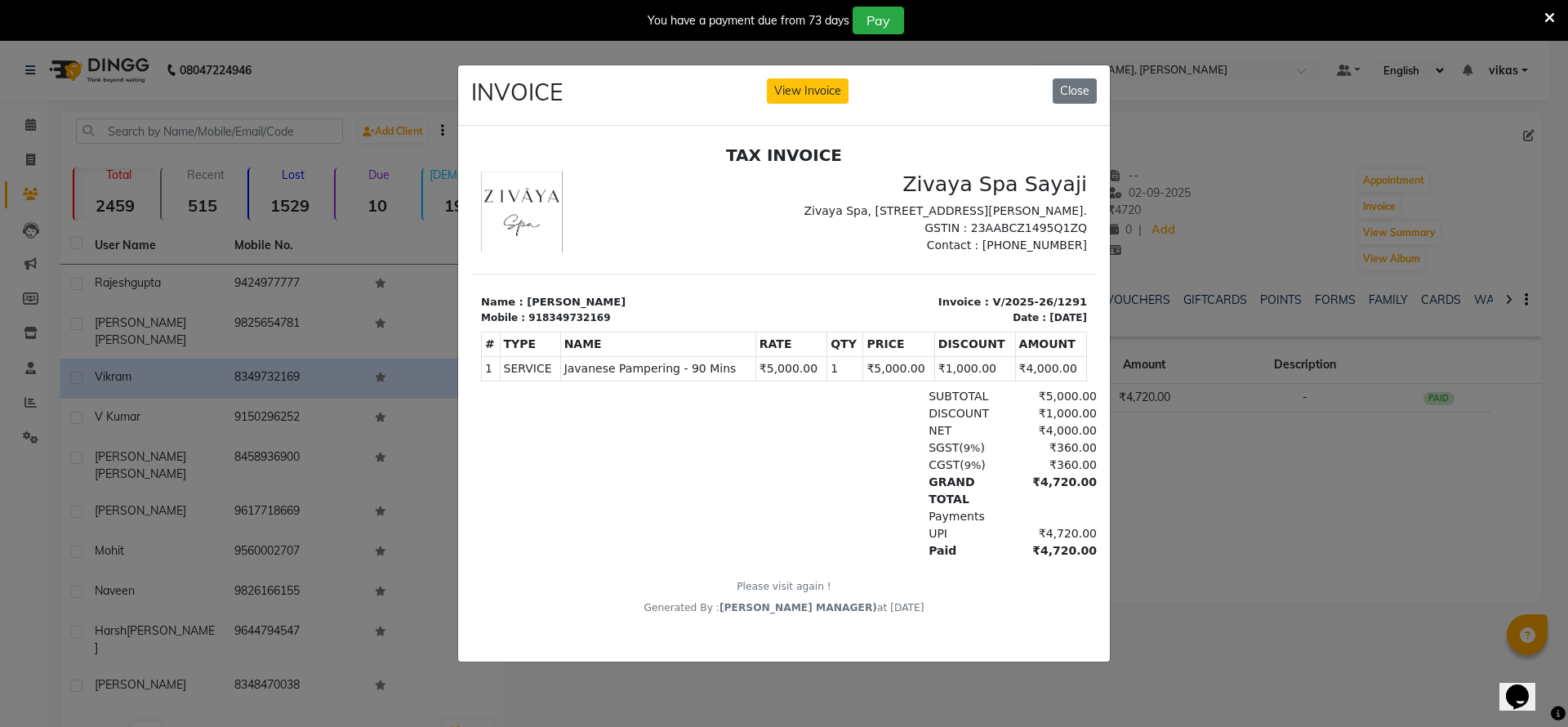
click at [1097, 82] on div "INVOICE View Invoice Close" at bounding box center [784, 96] width 652 height 61
click at [1067, 79] on button "Close" at bounding box center [1074, 91] width 44 height 25
